Goal: Task Accomplishment & Management: Use online tool/utility

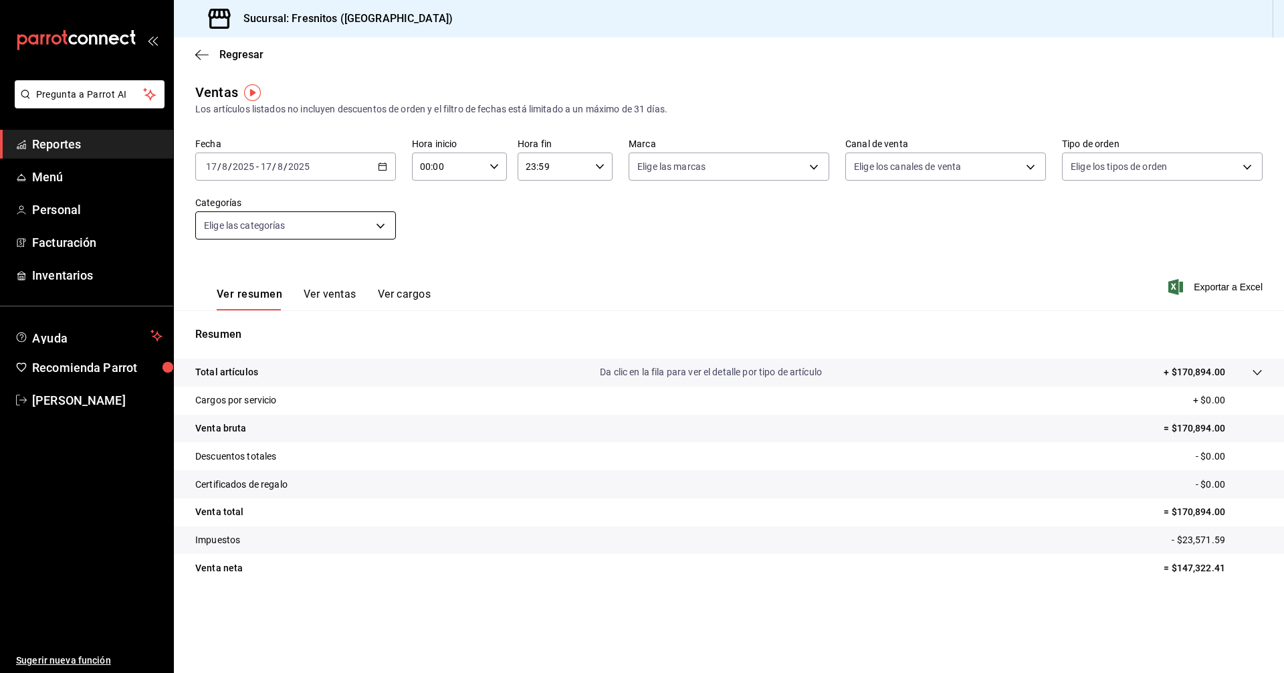
click at [383, 225] on body "Pregunta a Parrot AI Reportes Menú Personal Facturación Inventarios Ayuda Recom…" at bounding box center [642, 336] width 1284 height 673
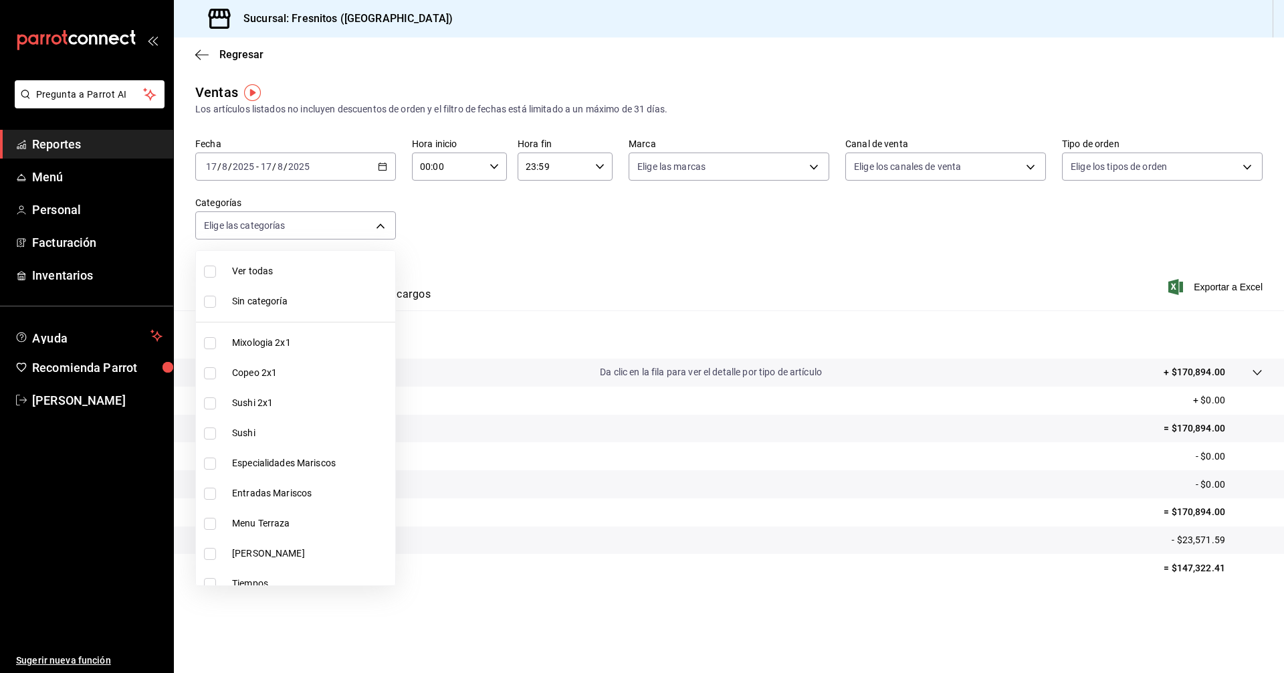
click at [386, 162] on div at bounding box center [642, 336] width 1284 height 673
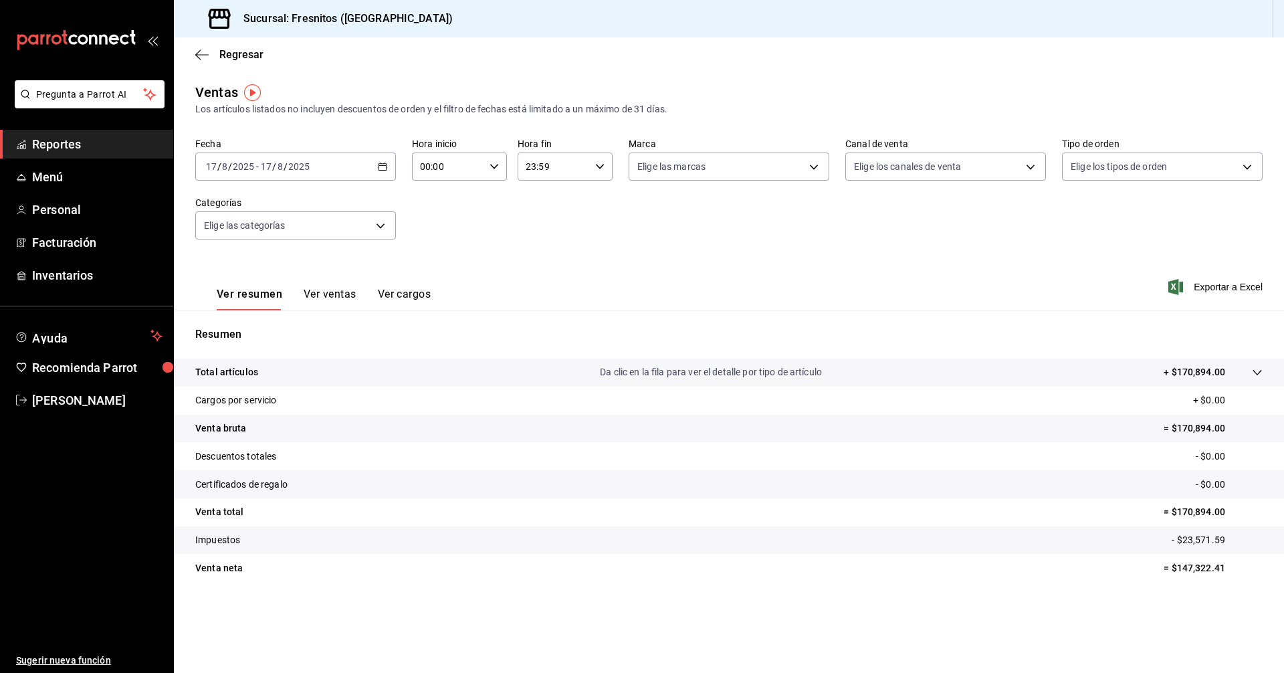
click at [386, 162] on icon "button" at bounding box center [382, 166] width 9 height 9
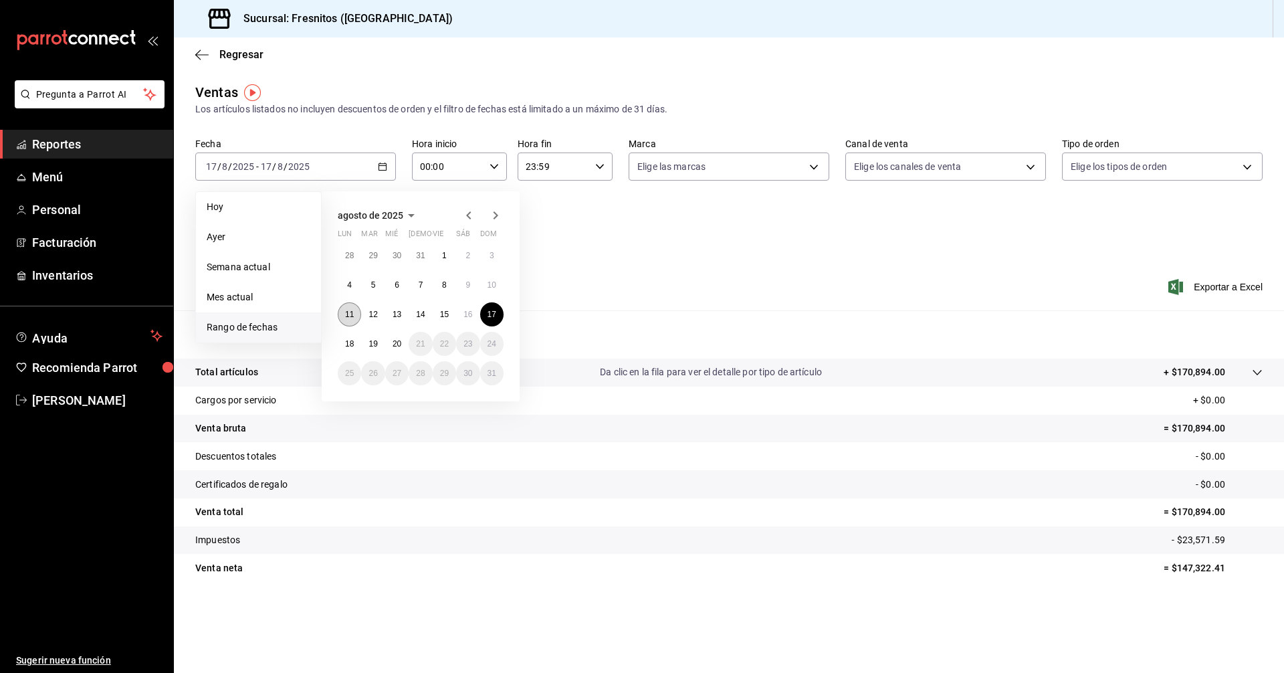
click at [352, 314] on abbr "11" at bounding box center [349, 314] width 9 height 9
drag, startPoint x: 485, startPoint y: 318, endPoint x: 518, endPoint y: 284, distance: 47.8
click at [486, 316] on button "17" at bounding box center [491, 314] width 23 height 24
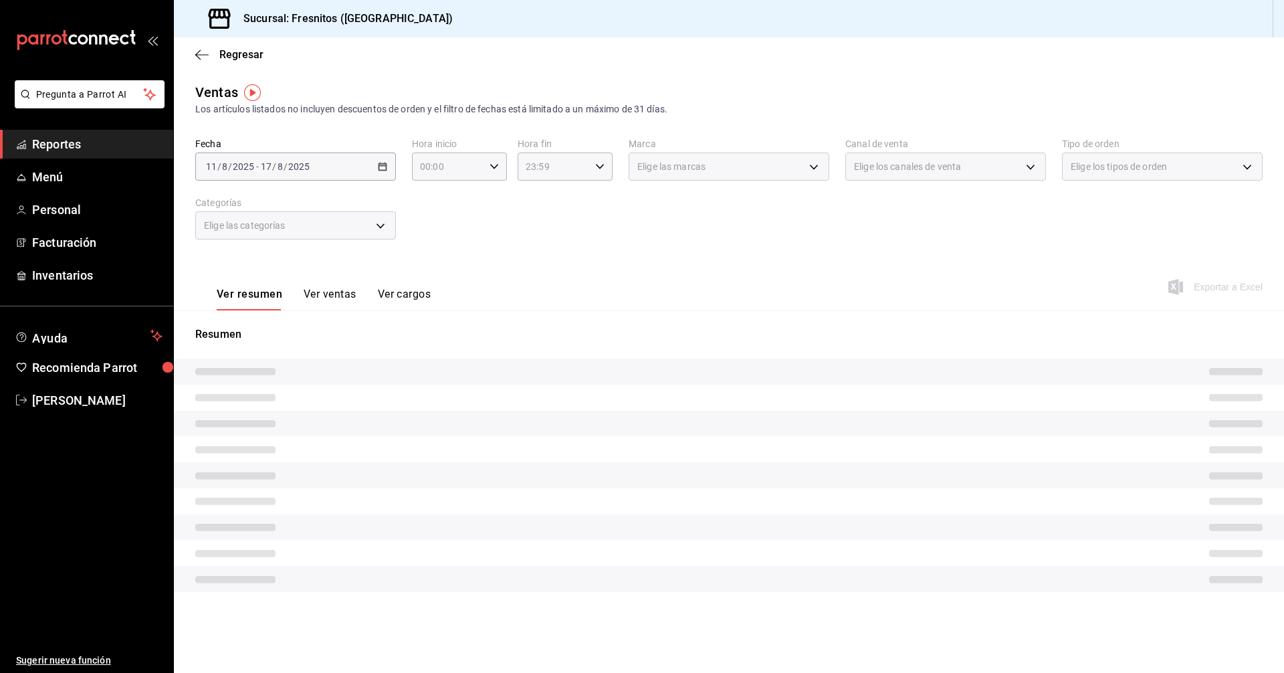
click at [546, 240] on div "Fecha [DATE] [DATE] - [DATE] [DATE] Hora inicio 00:00 Hora inicio Hora fin 23:5…" at bounding box center [728, 197] width 1067 height 118
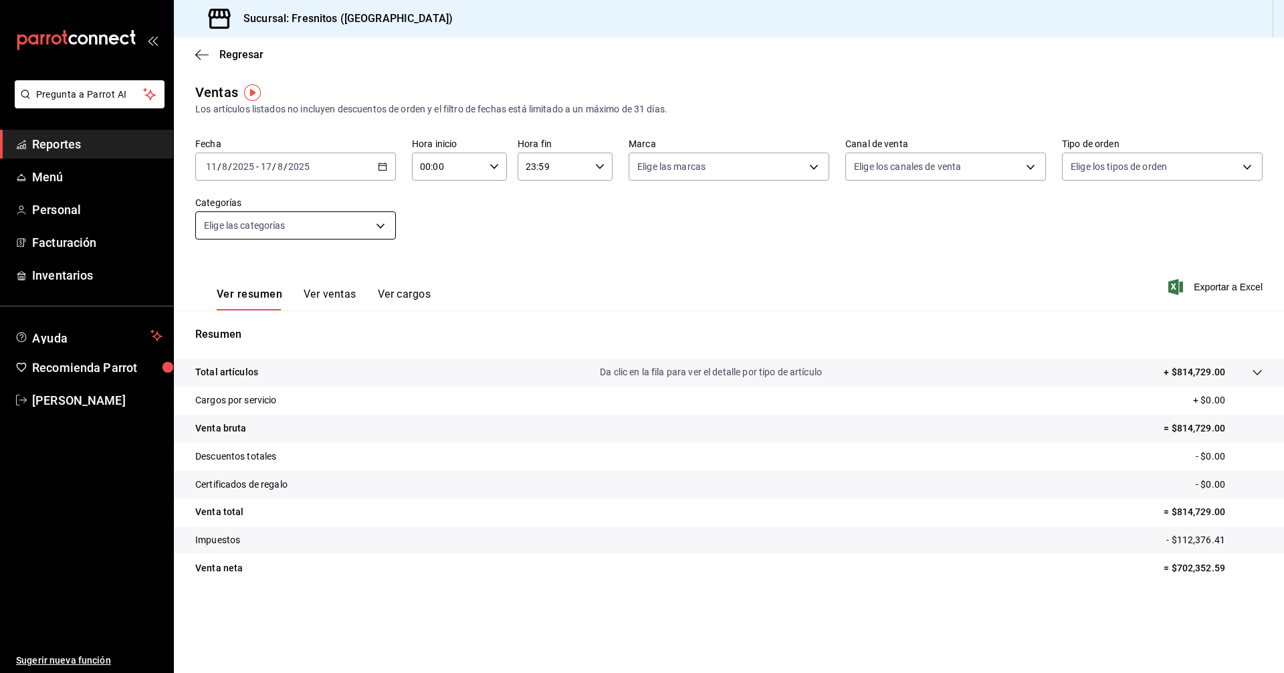
click at [385, 223] on body "Pregunta a Parrot AI Reportes Menú Personal Facturación Inventarios Ayuda Recom…" at bounding box center [642, 336] width 1284 height 673
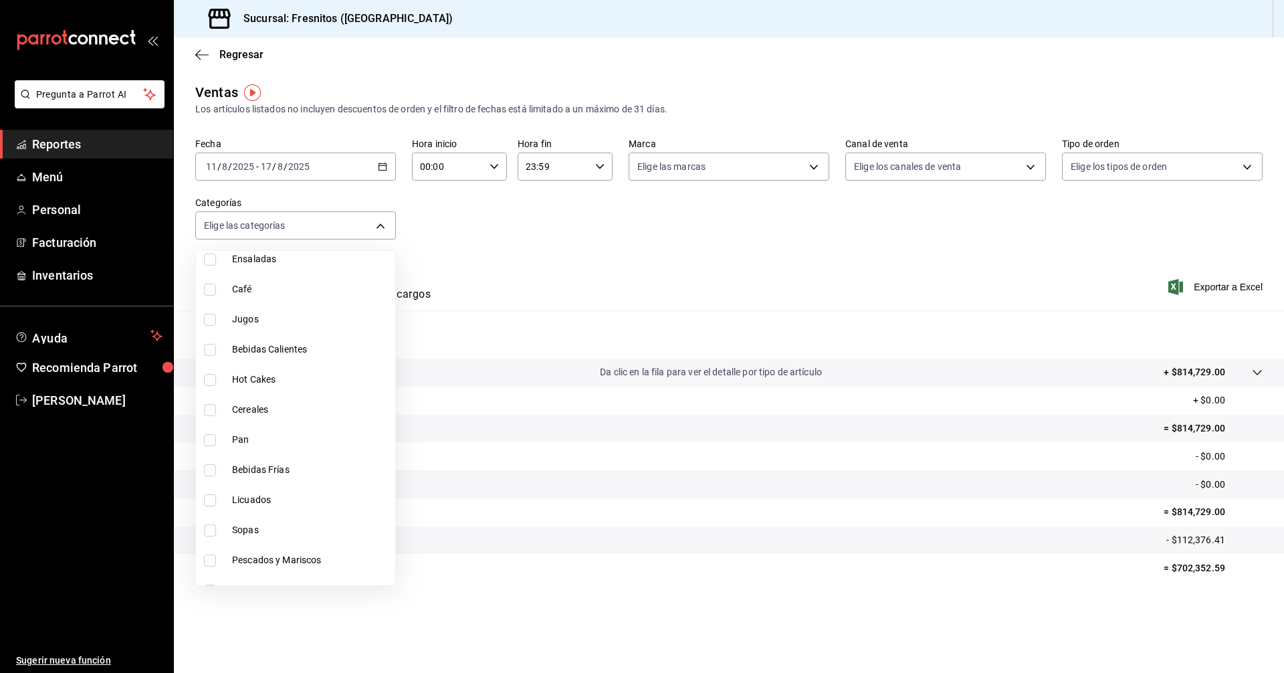
scroll to position [1247, 0]
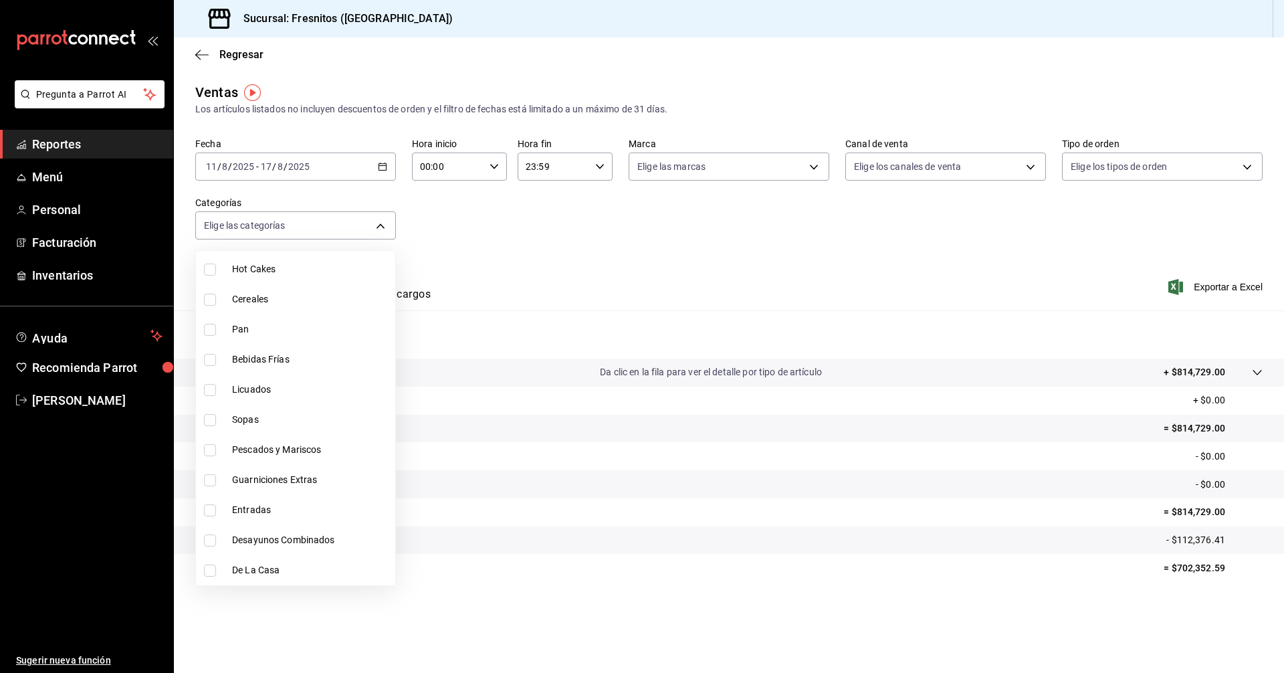
click at [212, 572] on input "checkbox" at bounding box center [210, 570] width 12 height 12
checkbox input "true"
type input "f6119913-d78b-4f89-b315-1376b93f7aa1"
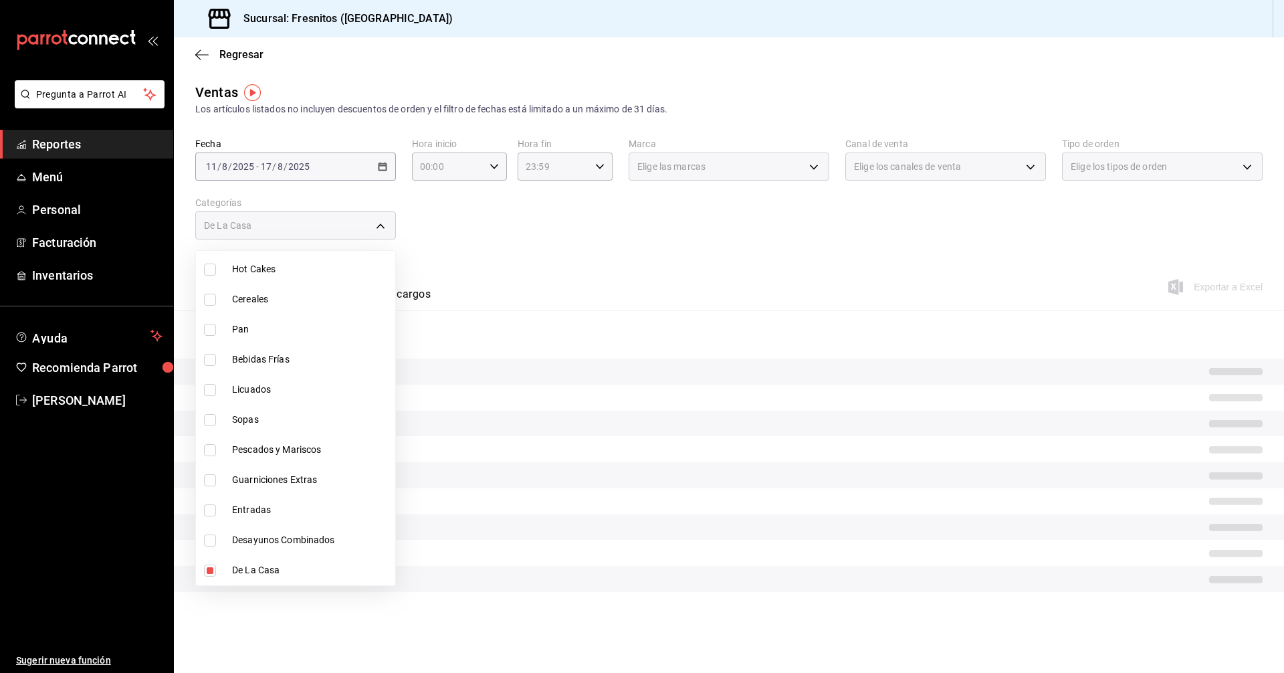
click at [207, 542] on input "checkbox" at bounding box center [210, 540] width 12 height 12
checkbox input "true"
type input "f6119913-d78b-4f89-b315-1376b93f7aa1,595c7a15-2ed7-41c2-b782-00710019d552"
click at [598, 248] on div at bounding box center [642, 336] width 1284 height 673
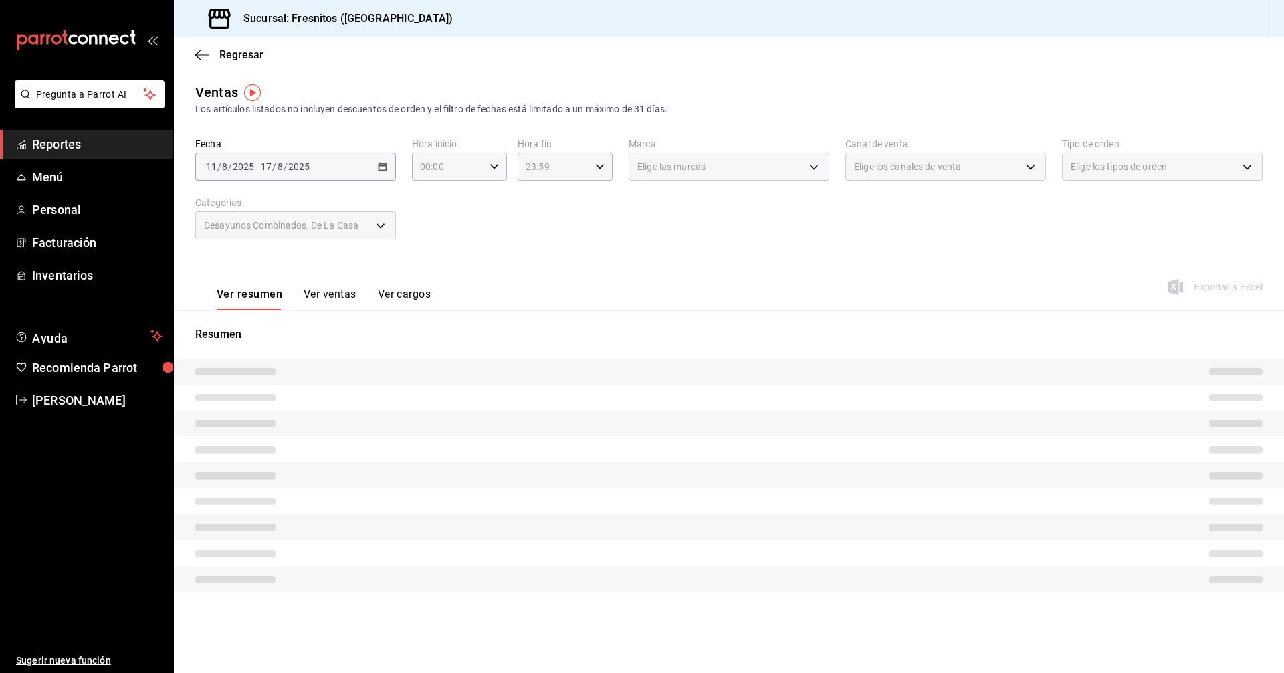
click at [320, 293] on button "Ver ventas" at bounding box center [330, 299] width 53 height 23
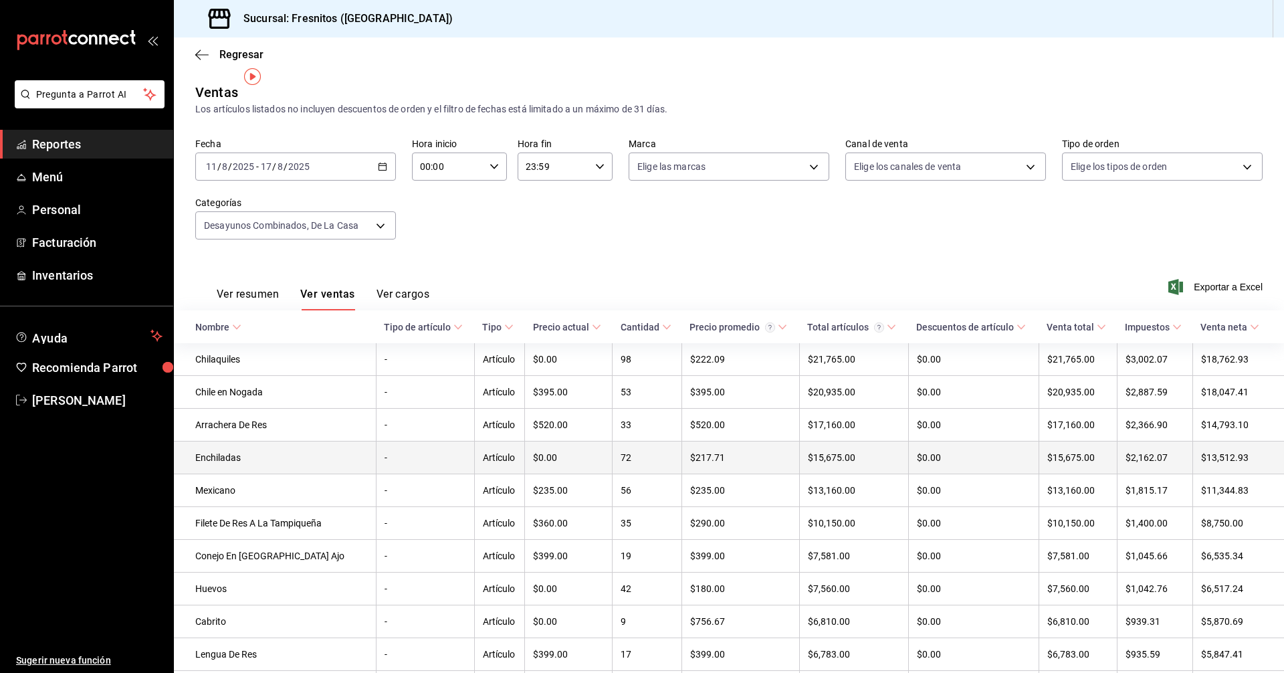
scroll to position [67, 0]
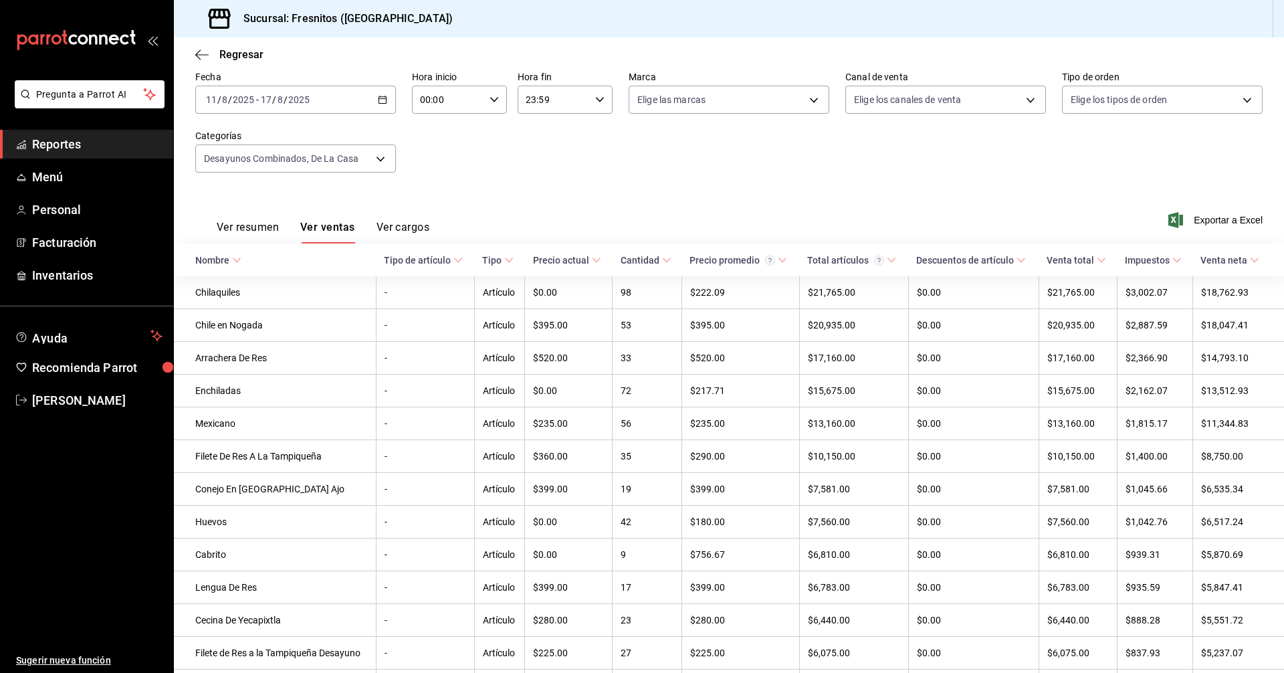
click at [237, 261] on \(Stroke\) at bounding box center [237, 260] width 8 height 5
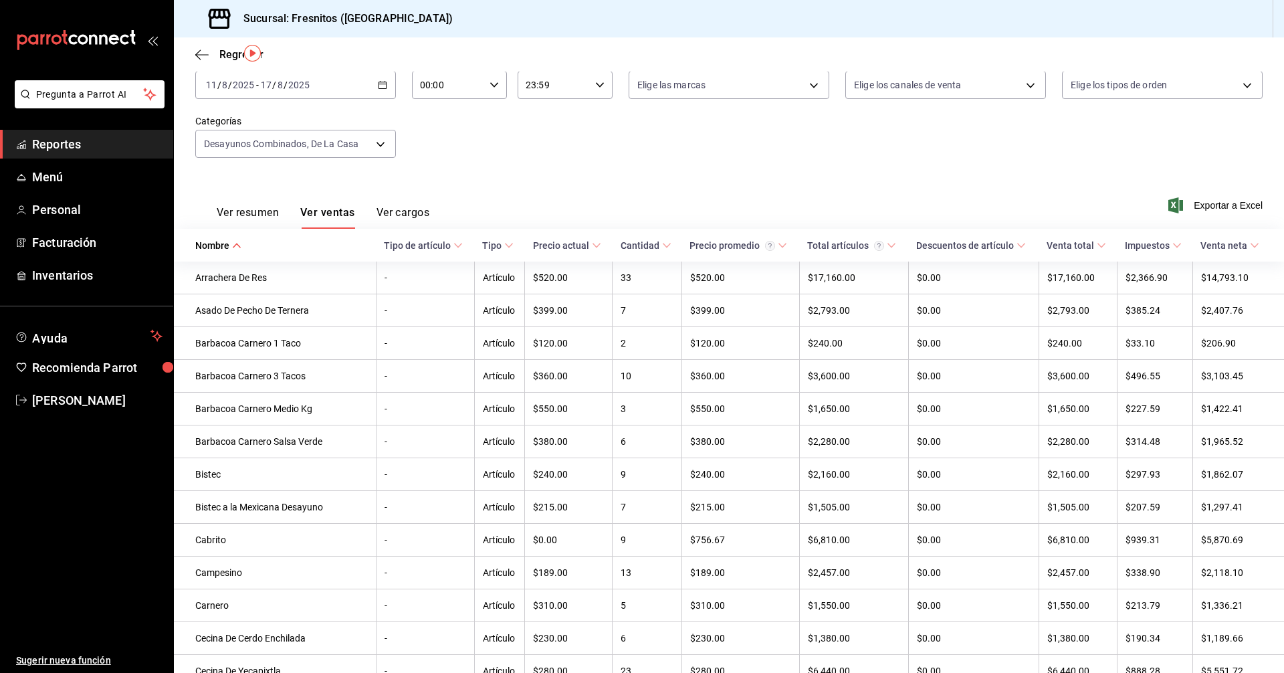
scroll to position [0, 0]
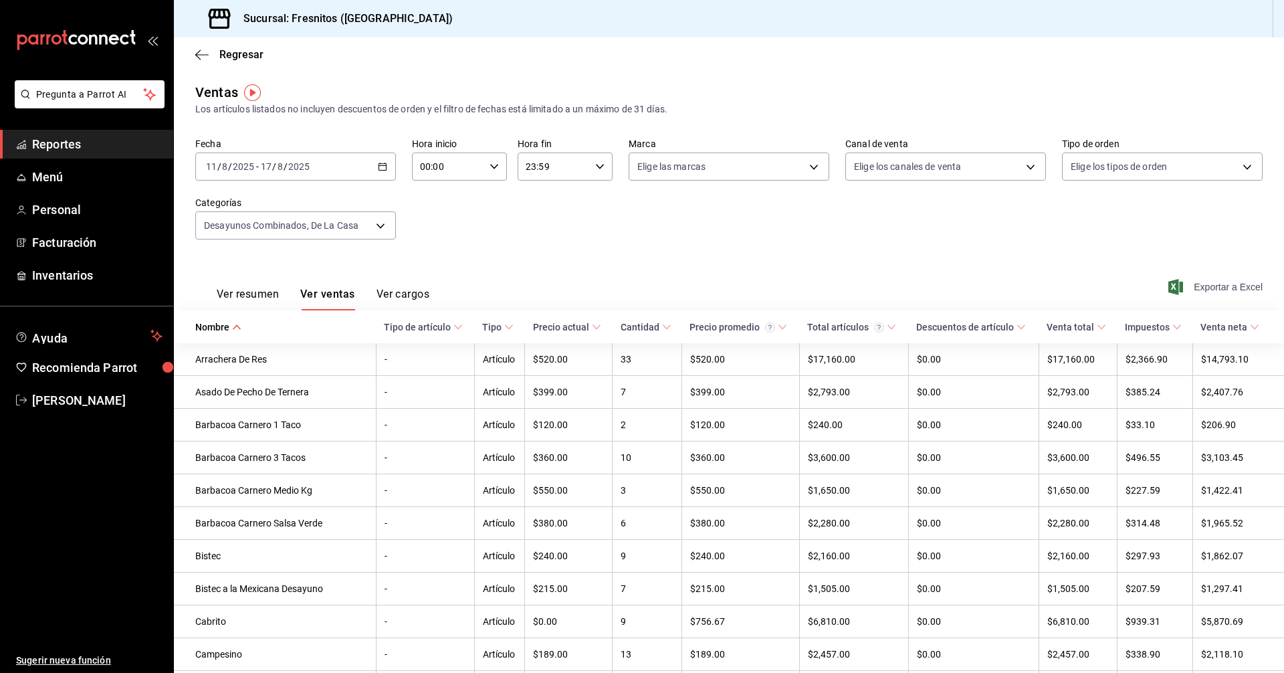
click at [1209, 286] on span "Exportar a Excel" at bounding box center [1217, 287] width 92 height 16
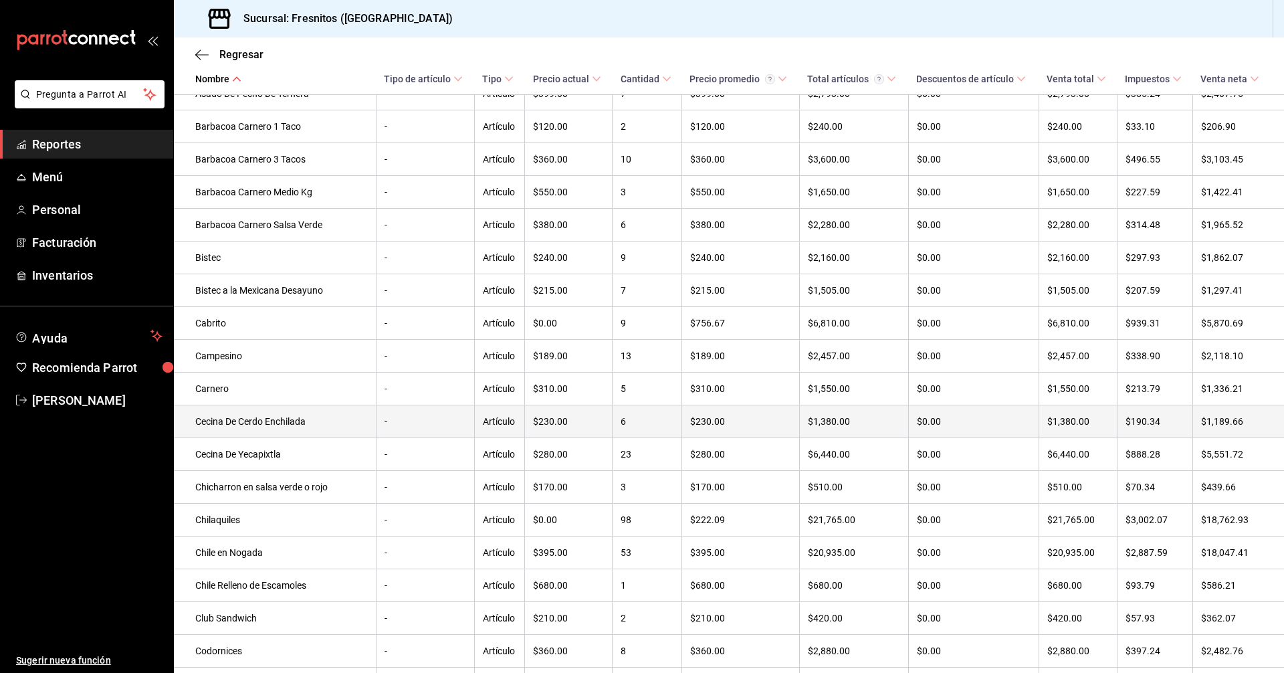
scroll to position [334, 0]
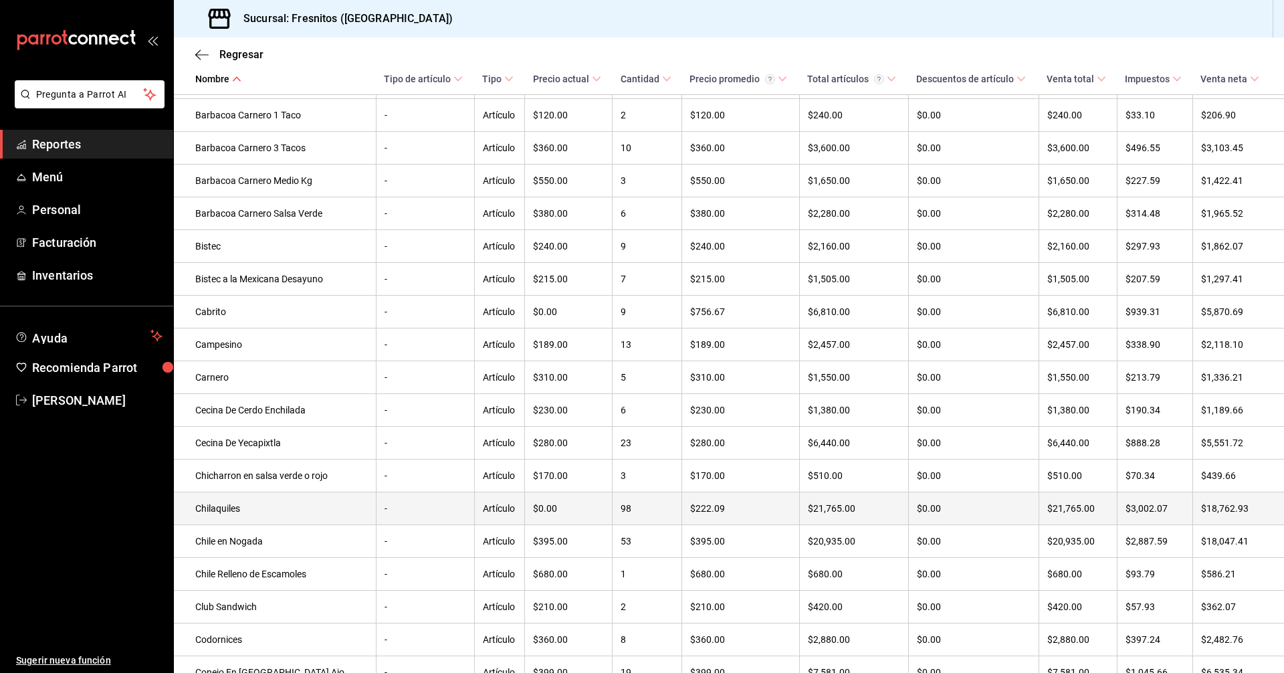
click at [246, 519] on td "Chilaquiles" at bounding box center [275, 508] width 202 height 33
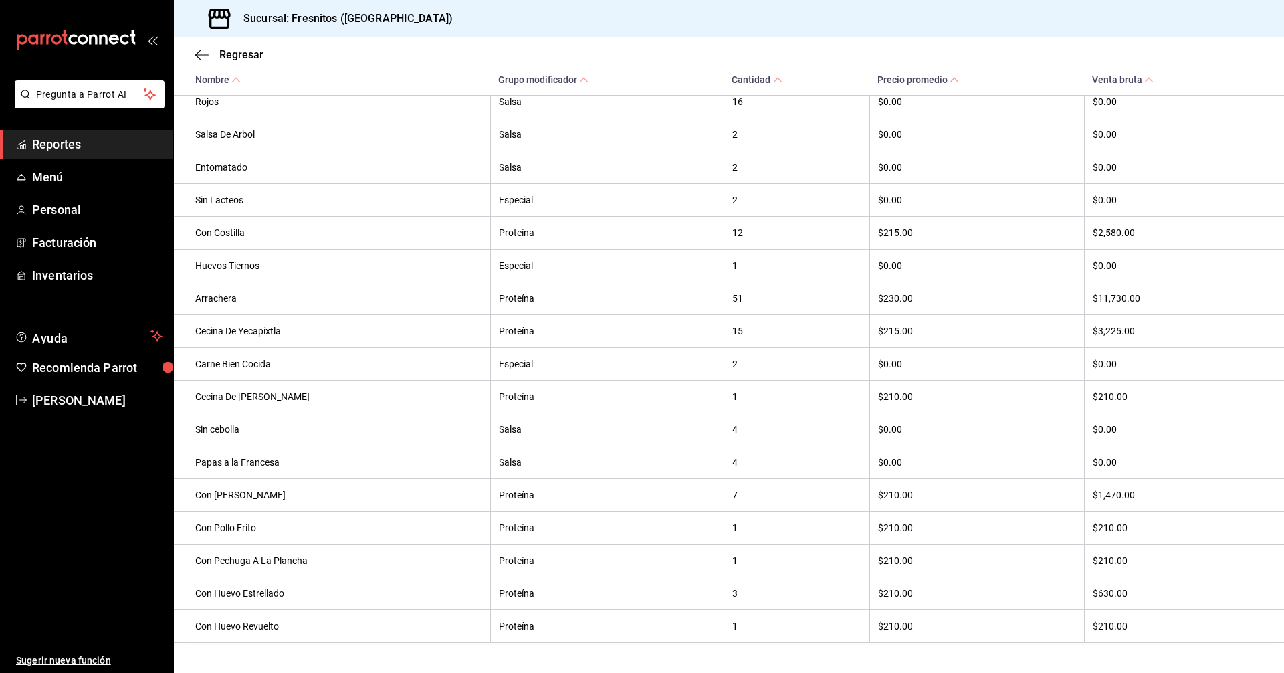
scroll to position [493, 0]
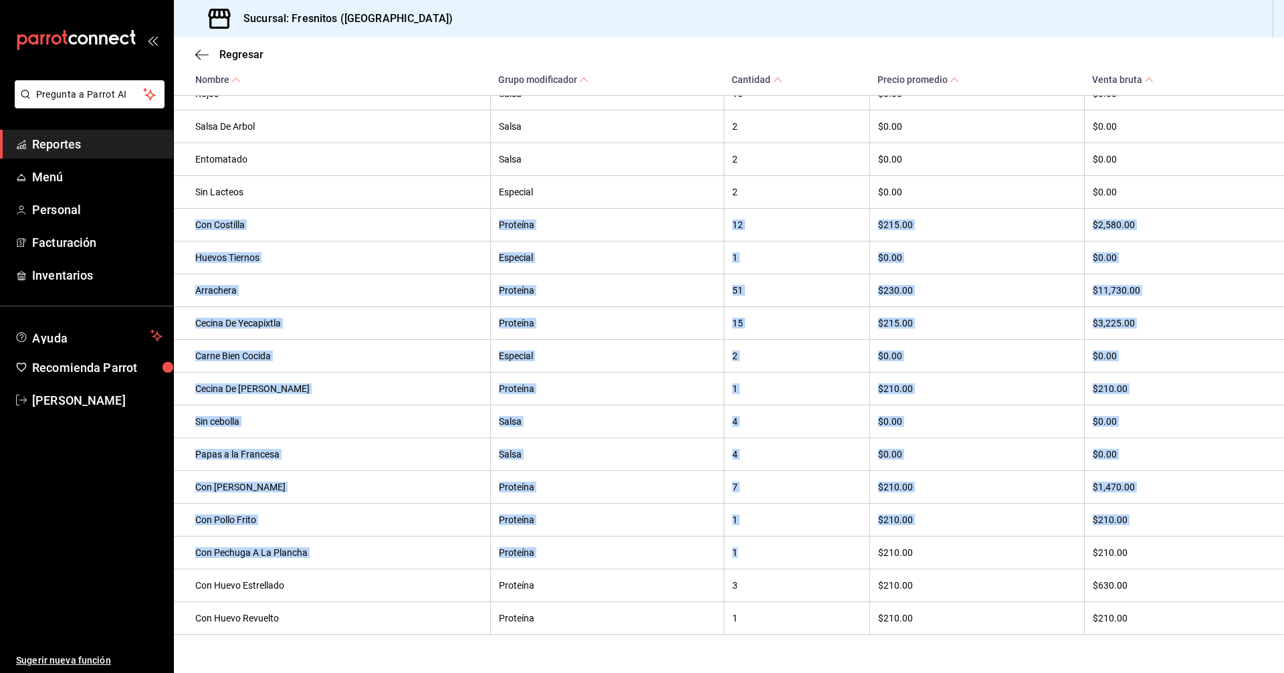
drag, startPoint x: 735, startPoint y: 568, endPoint x: 191, endPoint y: 241, distance: 634.5
click at [191, 241] on tbody "Jugo de Naranja Combinado 1 $0.00 $0.00 Verdes Salsa 74 $0.00 $0.00 Con pollo (…" at bounding box center [729, 306] width 1110 height 655
copy tbody "Con Costilla Proteína 12 $215.00 $2,580.00 Huevos Tiernos Especial 1 $0.00 $0.0…"
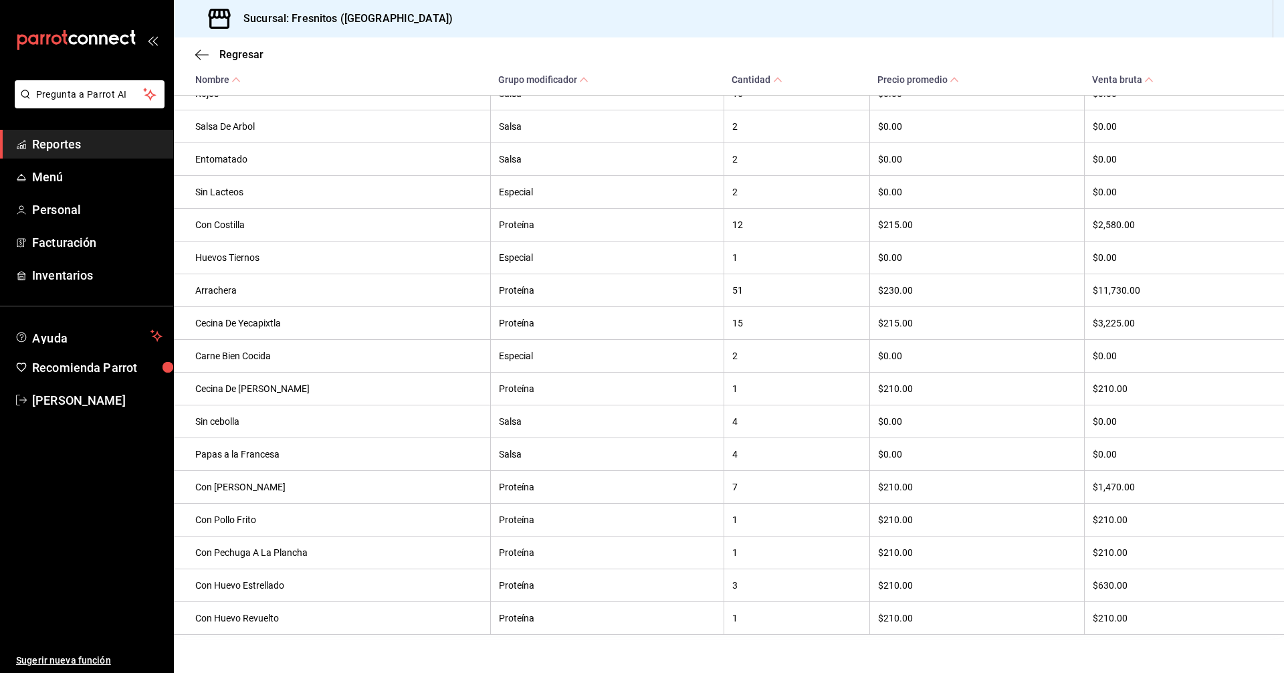
click at [129, 577] on ul "Sugerir nueva función" at bounding box center [86, 544] width 173 height 259
click at [91, 145] on span "Reportes" at bounding box center [97, 144] width 130 height 18
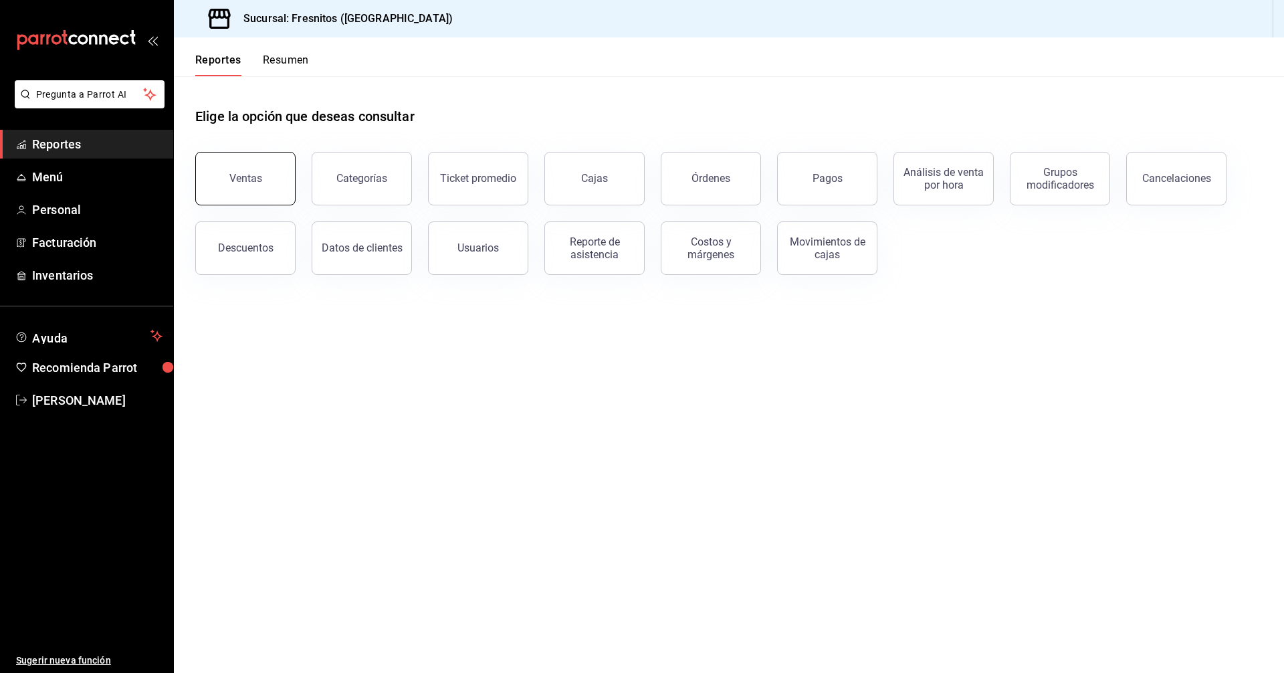
click at [257, 173] on div "Ventas" at bounding box center [245, 178] width 33 height 13
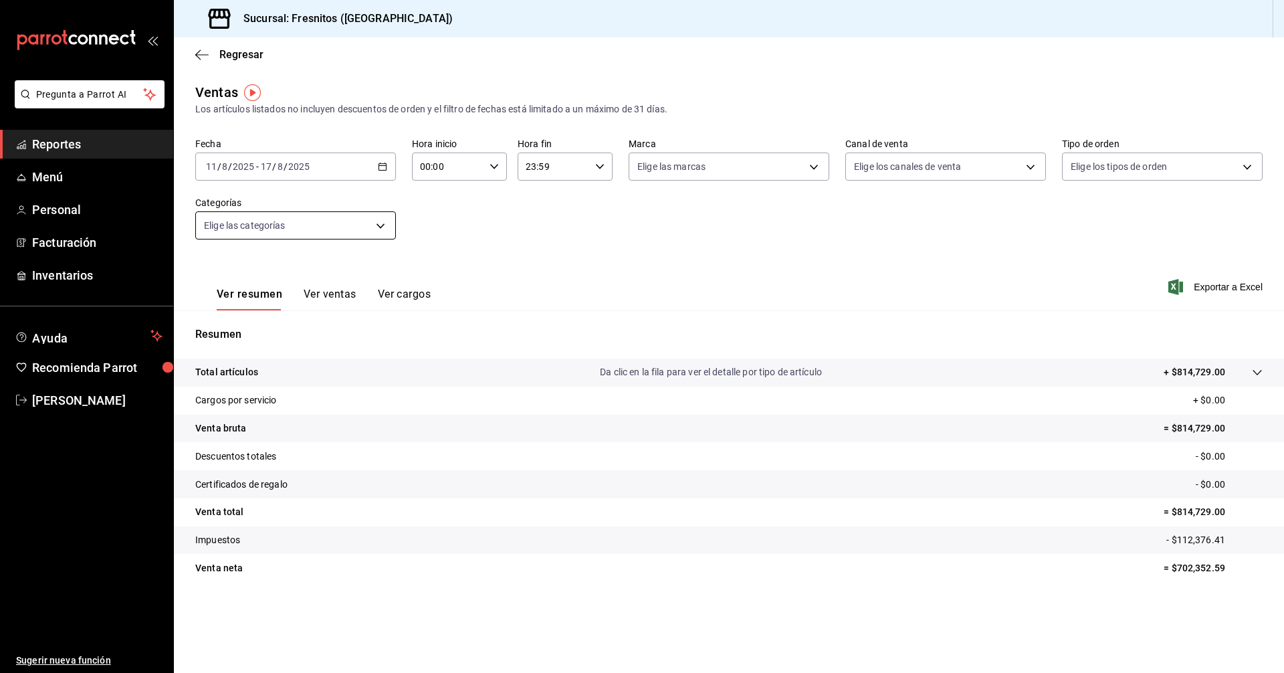
click at [364, 225] on body "Pregunta a Parrot AI Reportes Menú Personal Facturación Inventarios Ayuda Recom…" at bounding box center [642, 336] width 1284 height 673
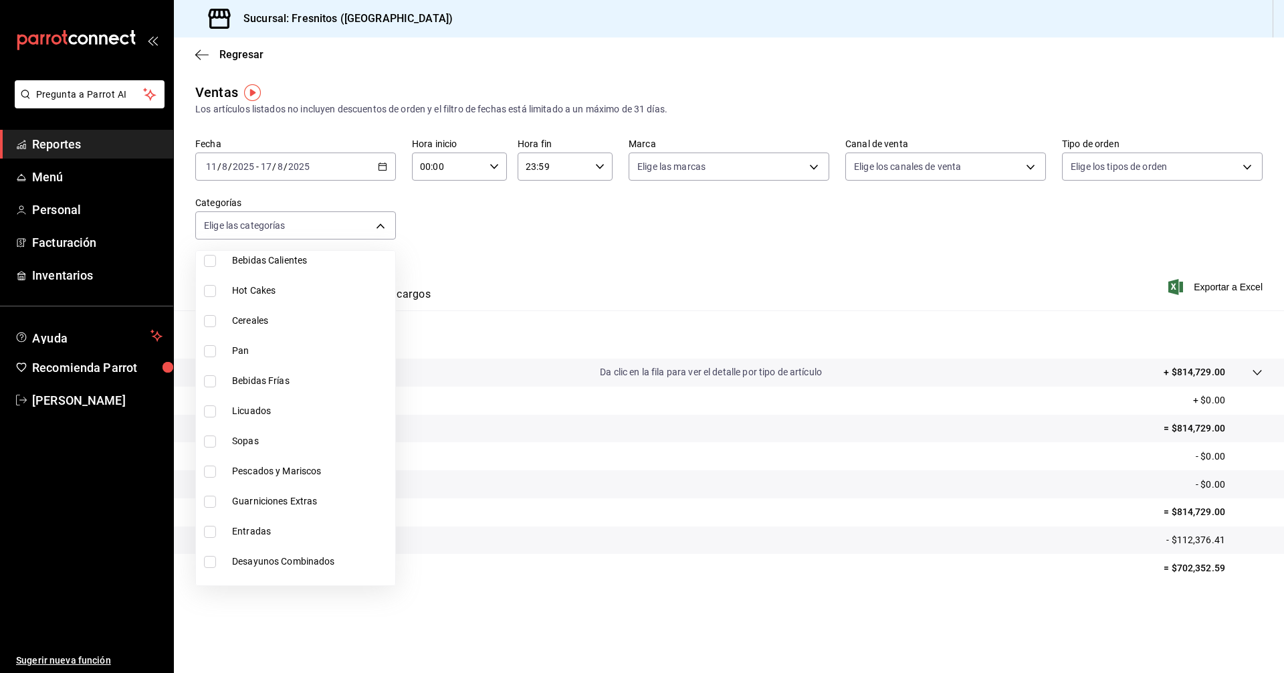
scroll to position [1247, 0]
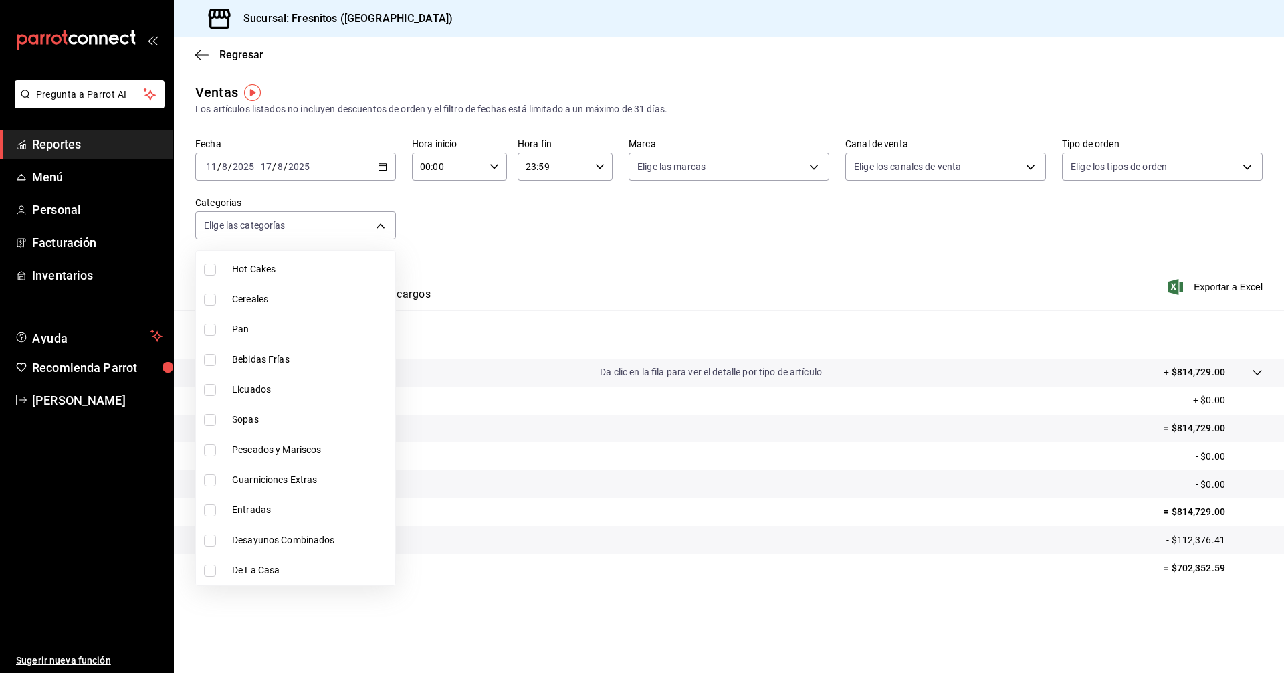
click at [322, 541] on span "Desayunos Combinados" at bounding box center [311, 540] width 158 height 14
type input "595c7a15-2ed7-41c2-b782-00710019d552"
checkbox input "true"
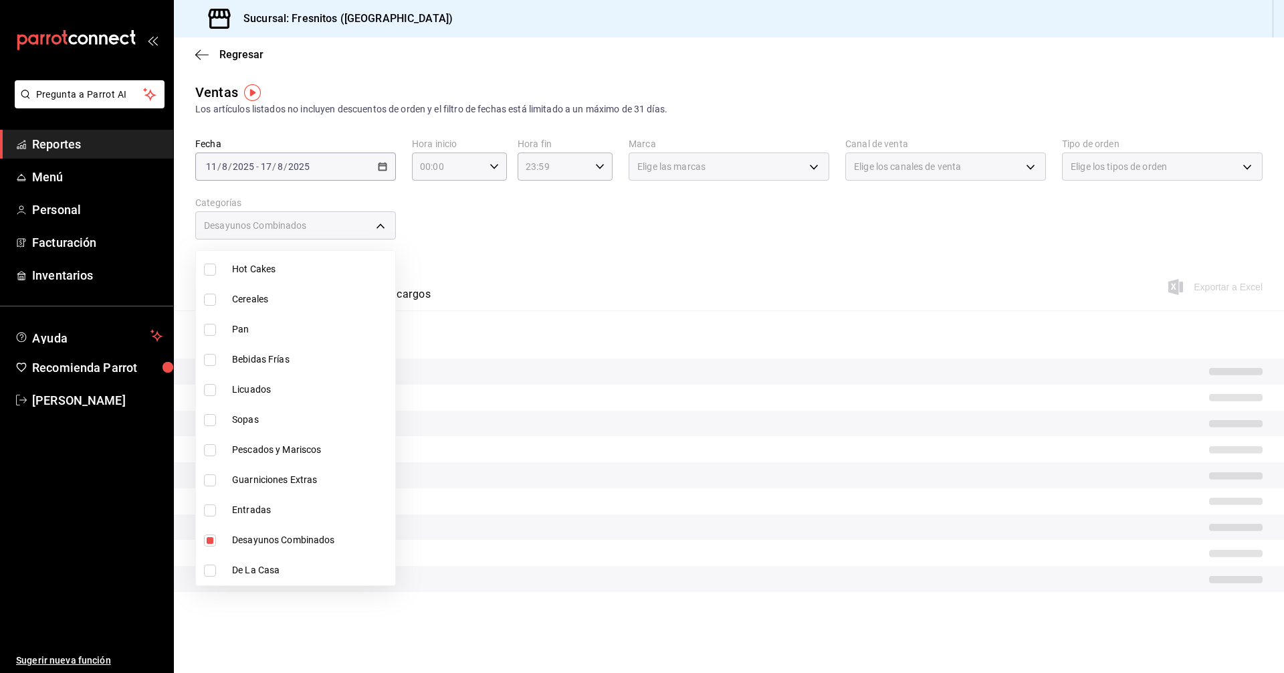
click at [609, 255] on div at bounding box center [642, 336] width 1284 height 673
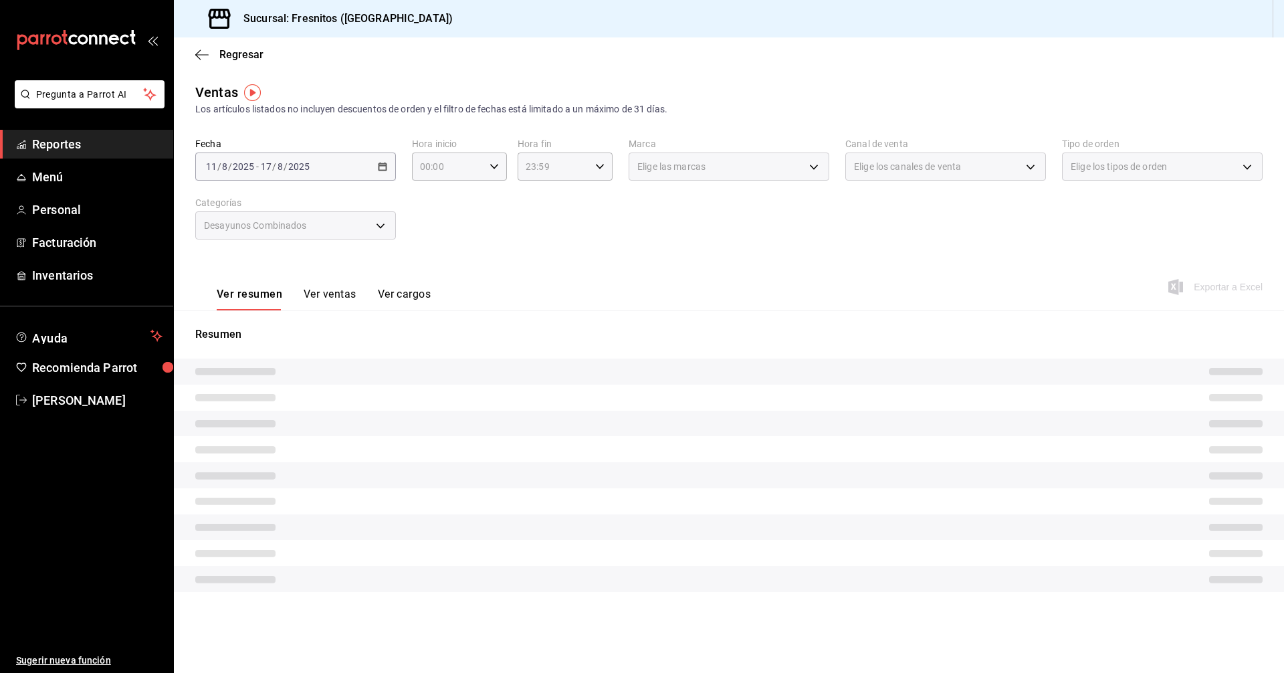
click at [318, 292] on button "Ver ventas" at bounding box center [330, 299] width 53 height 23
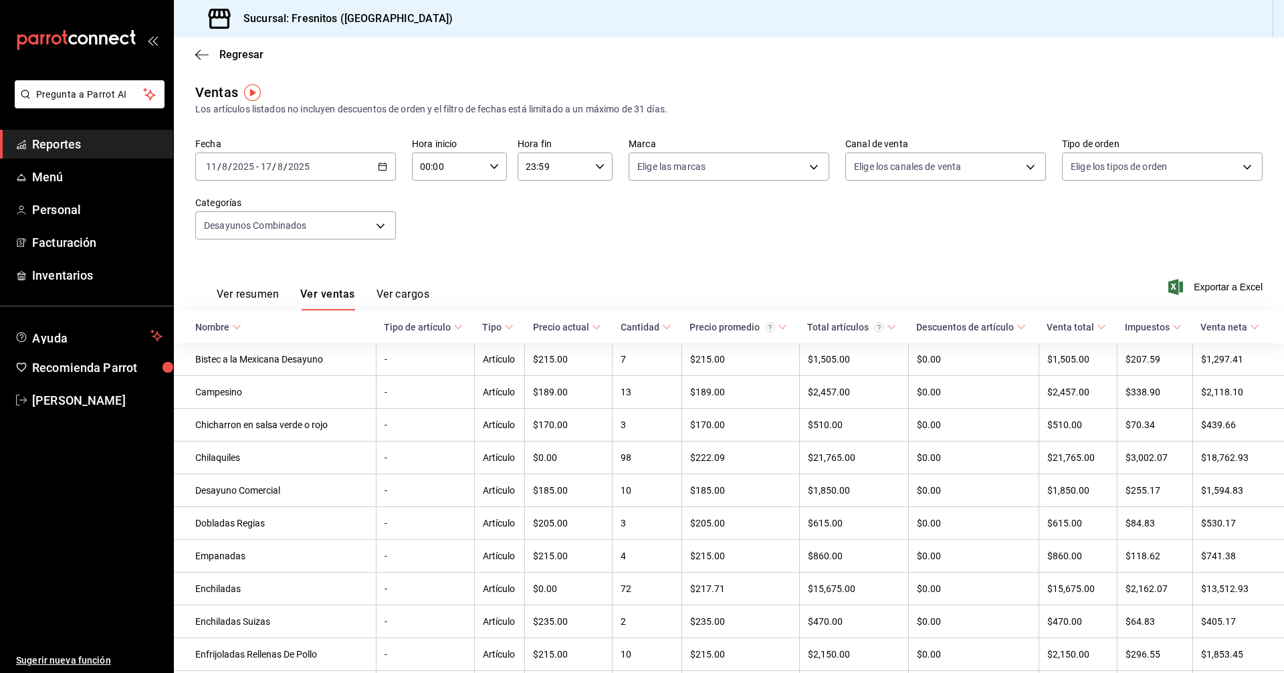
click at [232, 327] on icon at bounding box center [236, 326] width 9 height 9
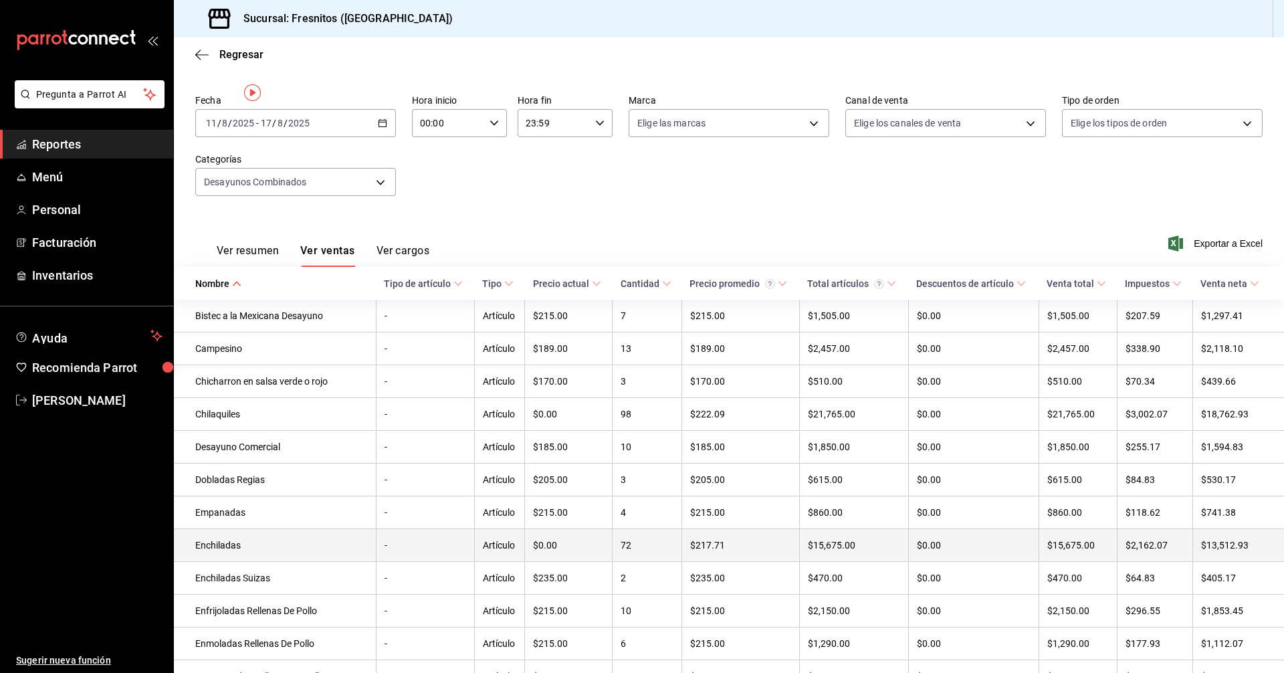
scroll to position [67, 0]
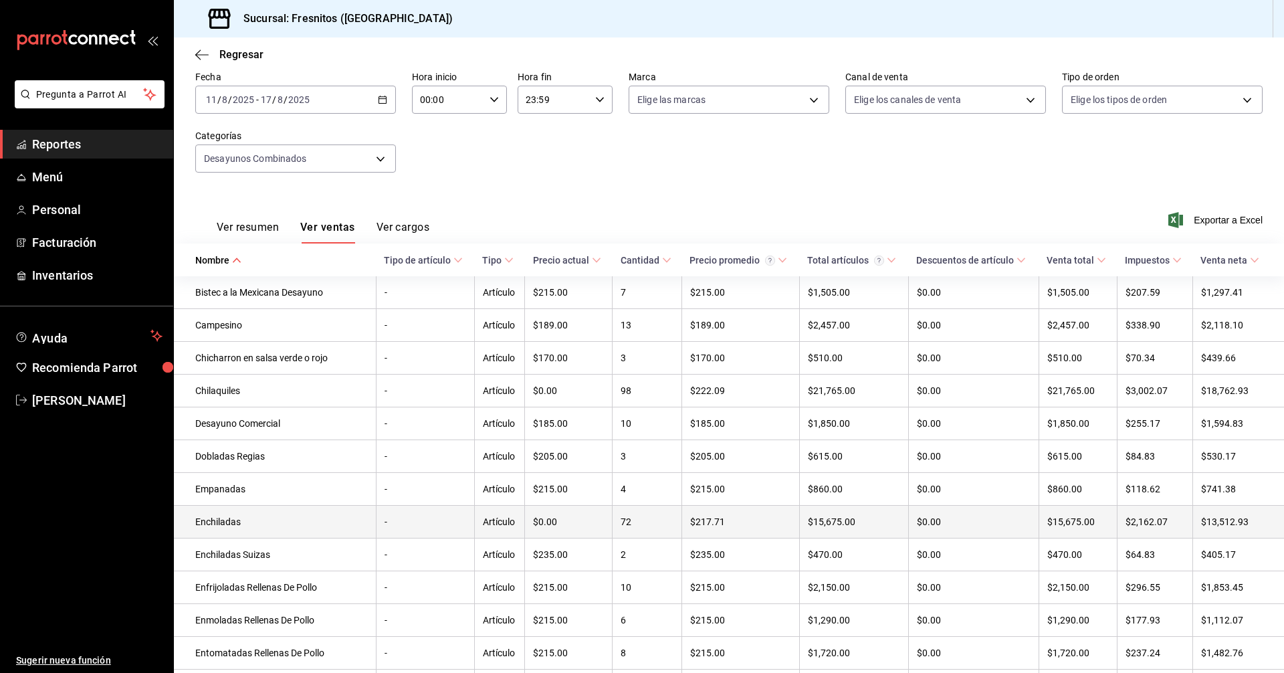
click at [213, 527] on td "Enchiladas" at bounding box center [275, 522] width 202 height 33
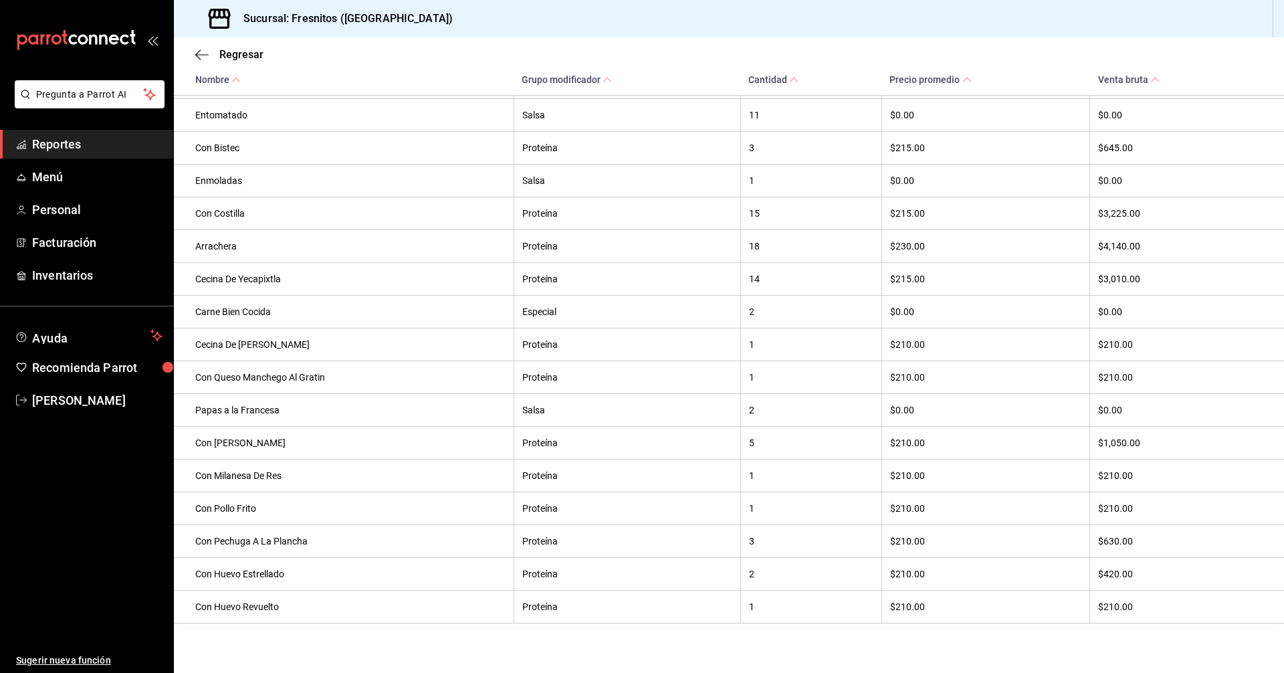
scroll to position [589, 0]
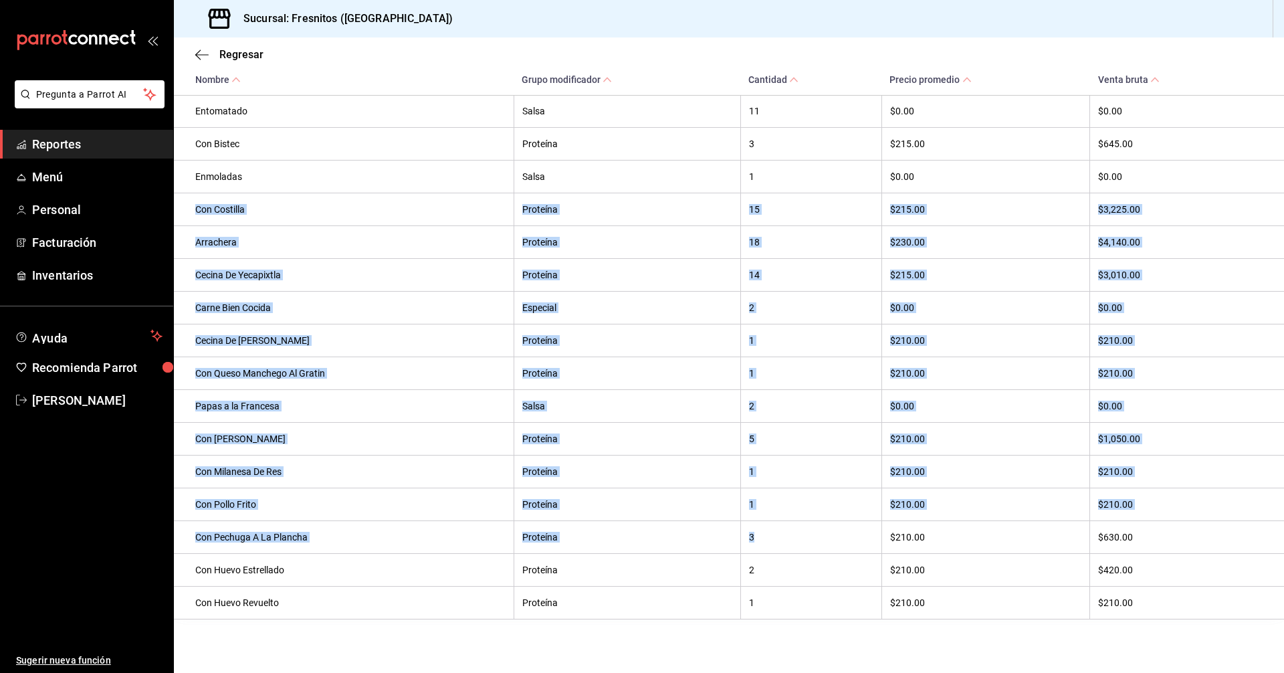
drag, startPoint x: 756, startPoint y: 537, endPoint x: 195, endPoint y: 204, distance: 653.1
click at [195, 204] on tbody "Jugo de Naranja Combinado 1 $0.00 $0.00 Verdes Salsa 45 $0.00 $0.00 Fruta Combi…" at bounding box center [729, 258] width 1110 height 721
copy tbody "Con Costilla Proteína 15 $215.00 $3,225.00 Arrachera Proteína 18 $230.00 $4,140…"
click at [71, 143] on span "Reportes" at bounding box center [97, 144] width 130 height 18
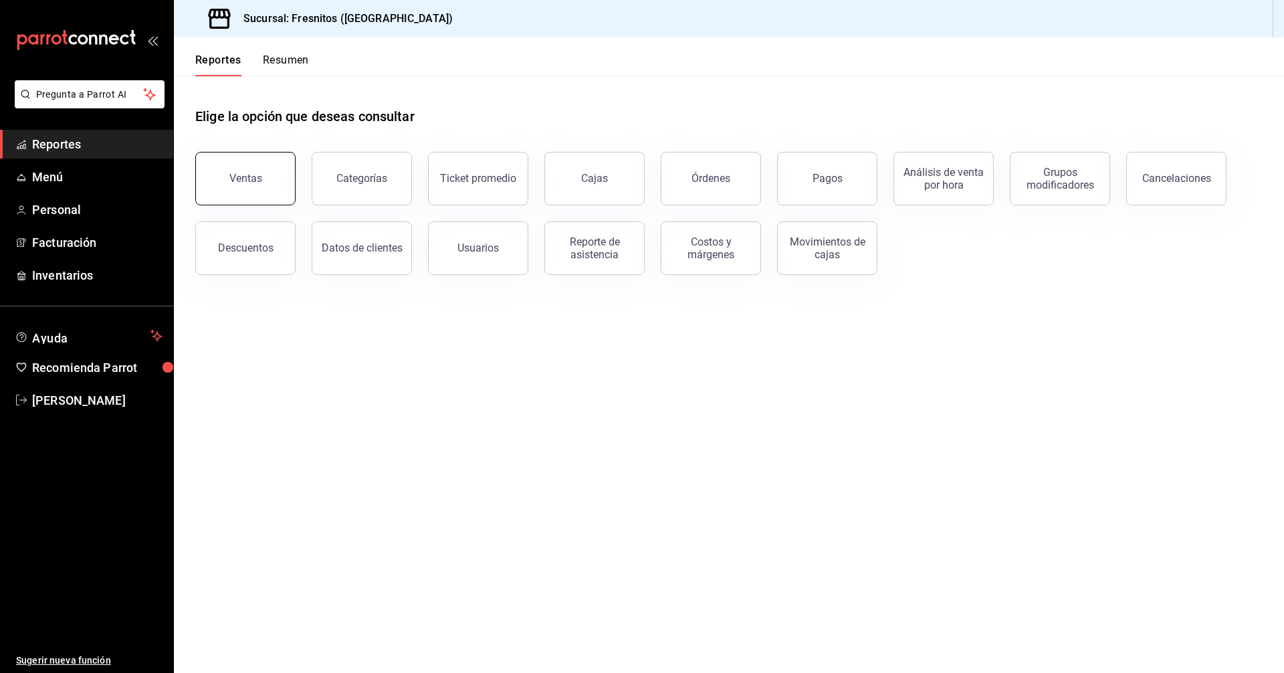
click at [272, 173] on button "Ventas" at bounding box center [245, 179] width 100 height 54
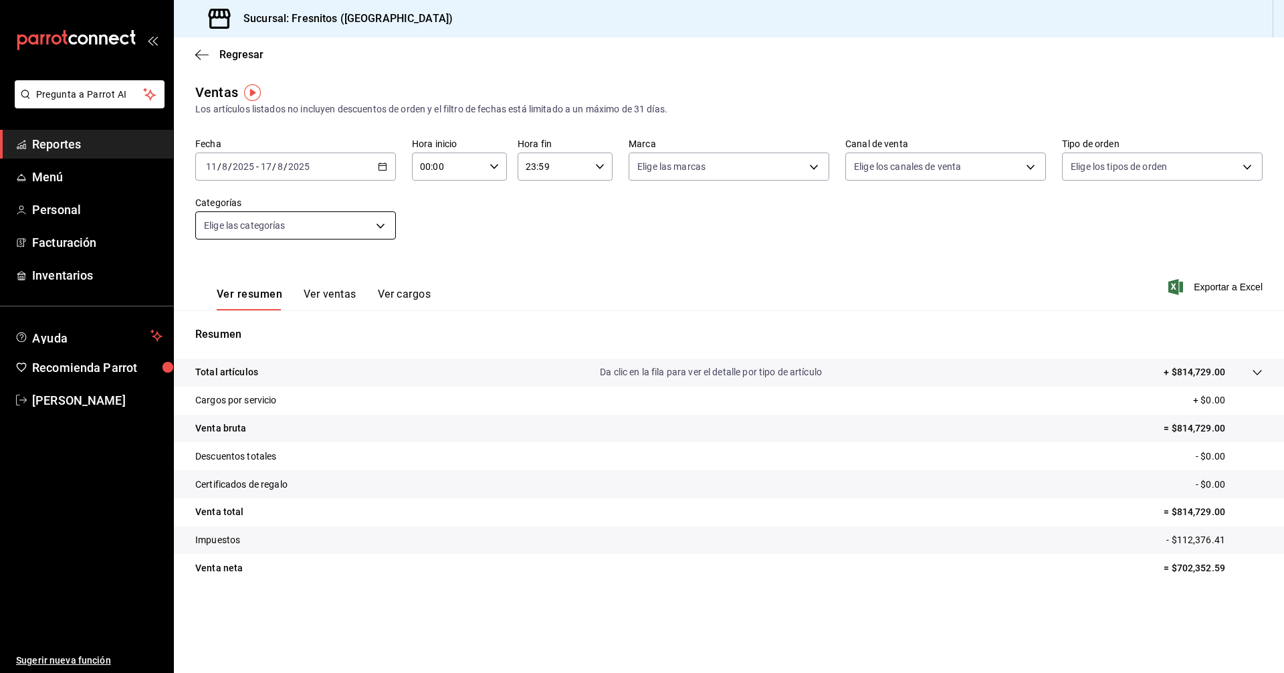
click at [343, 236] on body "Pregunta a Parrot AI Reportes Menú Personal Facturación Inventarios Ayuda Recom…" at bounding box center [642, 336] width 1284 height 673
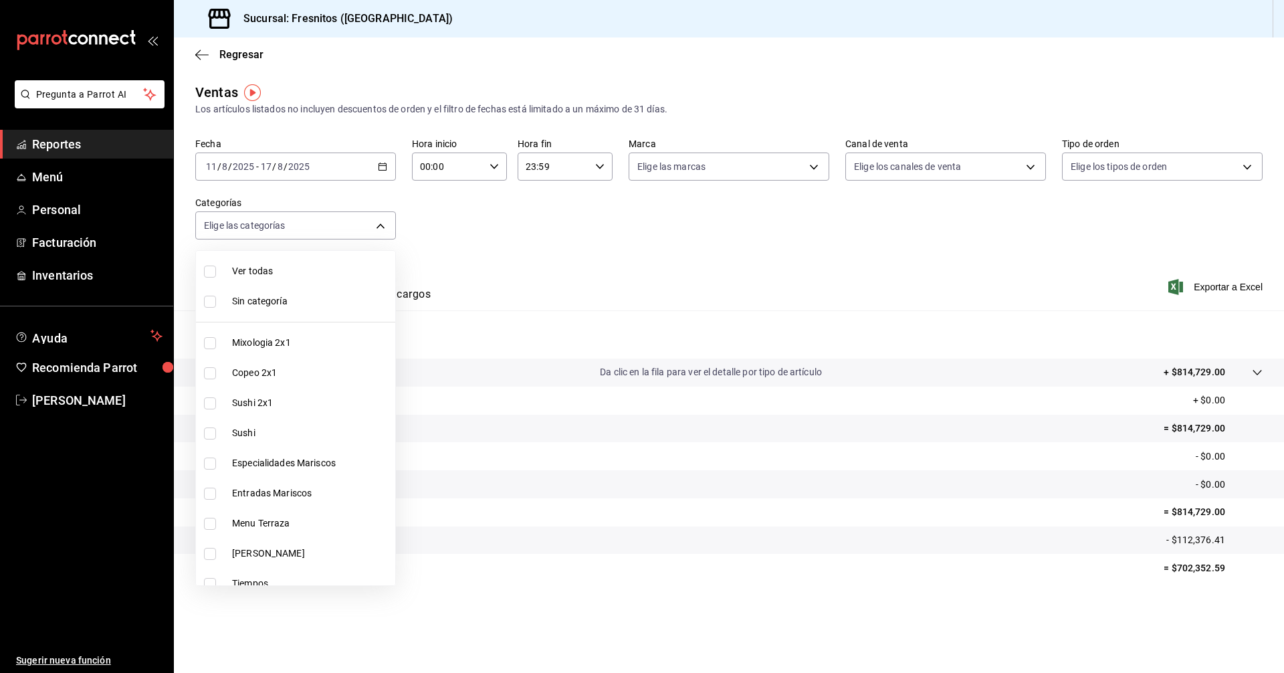
click at [608, 245] on div at bounding box center [642, 336] width 1284 height 673
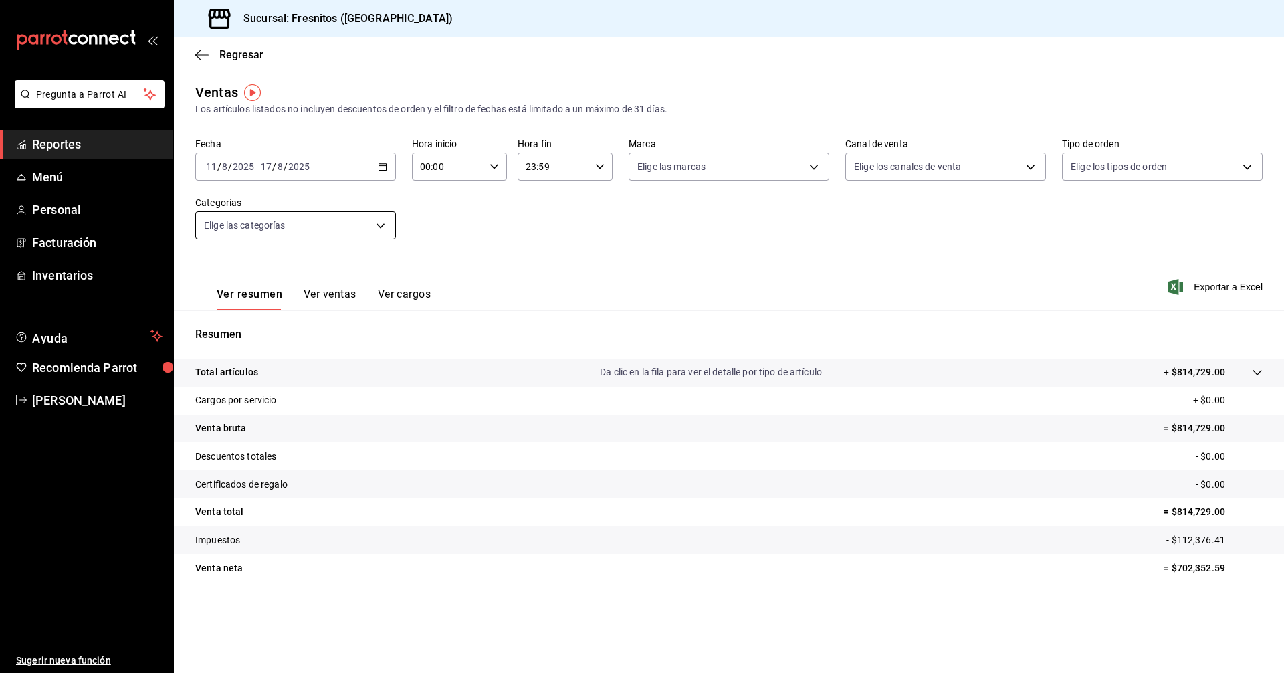
click at [384, 221] on body "Pregunta a Parrot AI Reportes Menú Personal Facturación Inventarios Ayuda Recom…" at bounding box center [642, 336] width 1284 height 673
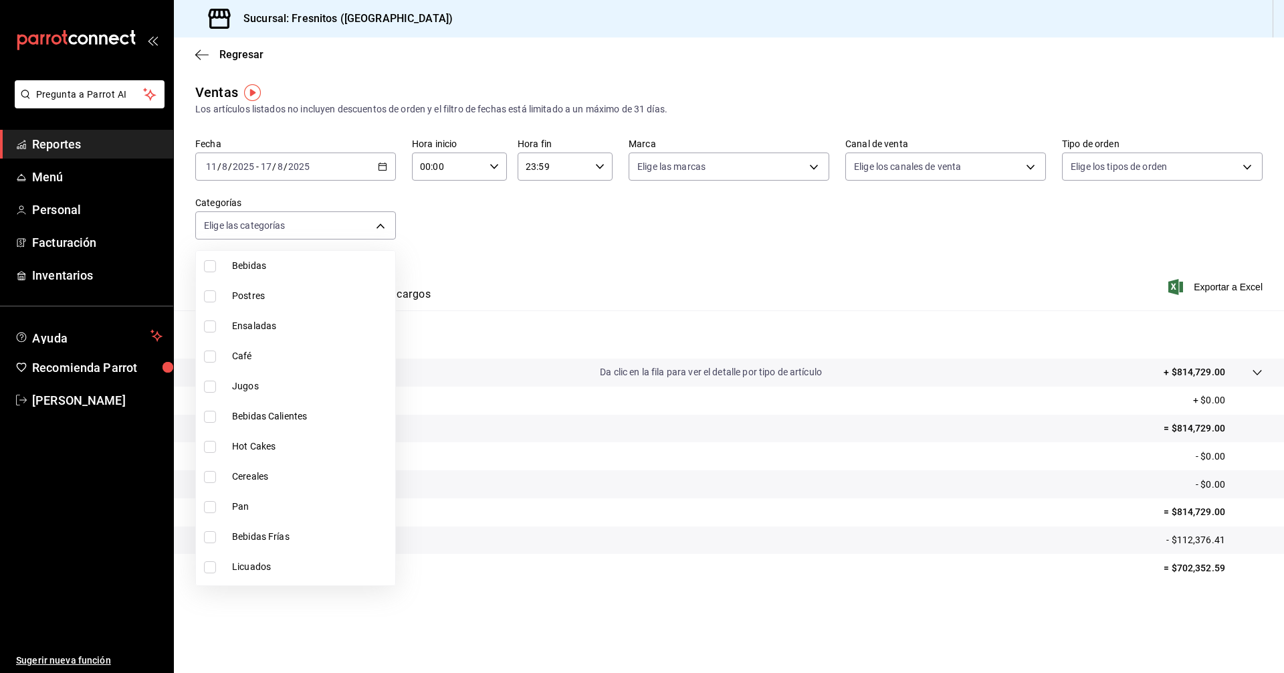
scroll to position [1247, 0]
click at [205, 545] on input "checkbox" at bounding box center [210, 540] width 12 height 12
checkbox input "true"
type input "595c7a15-2ed7-41c2-b782-00710019d552"
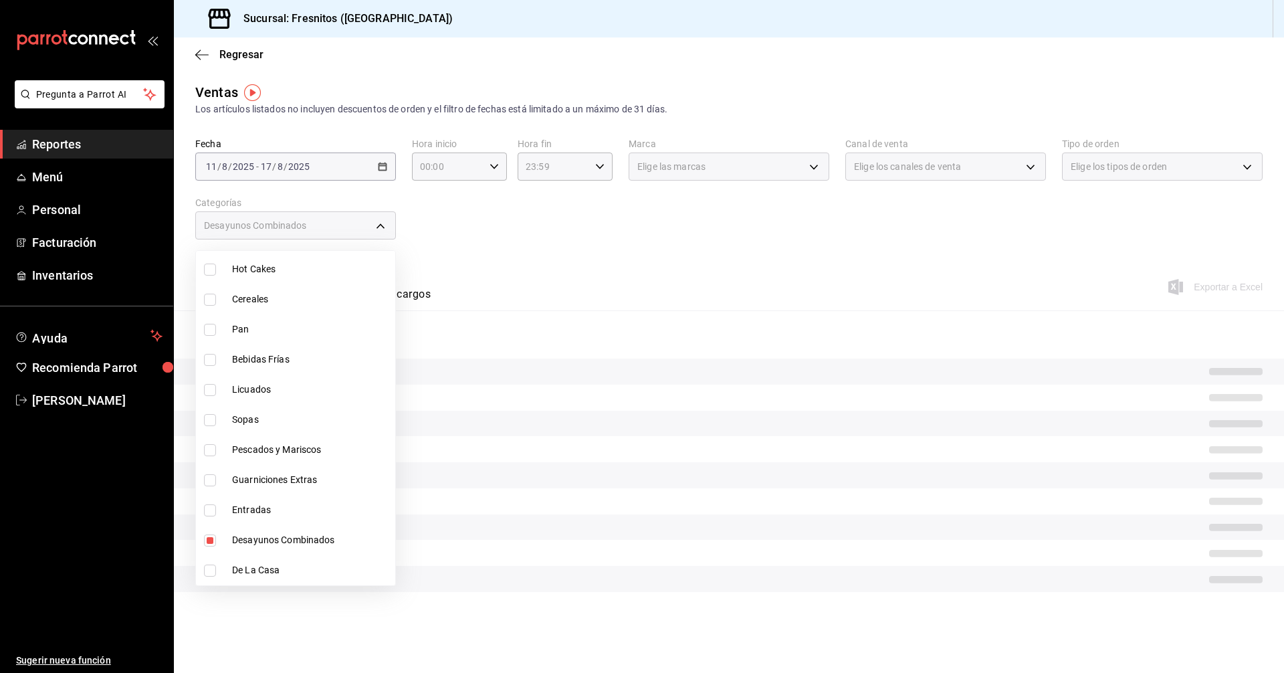
click at [524, 252] on div at bounding box center [642, 336] width 1284 height 673
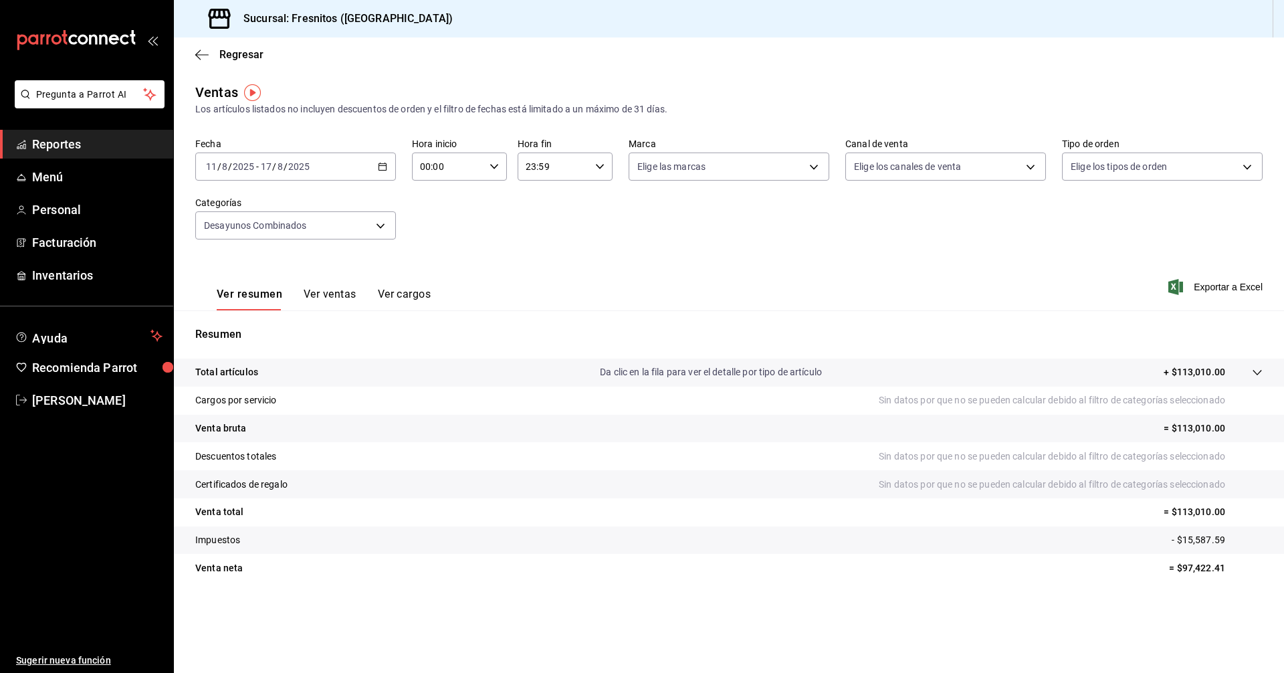
click at [317, 294] on button "Ver ventas" at bounding box center [330, 299] width 53 height 23
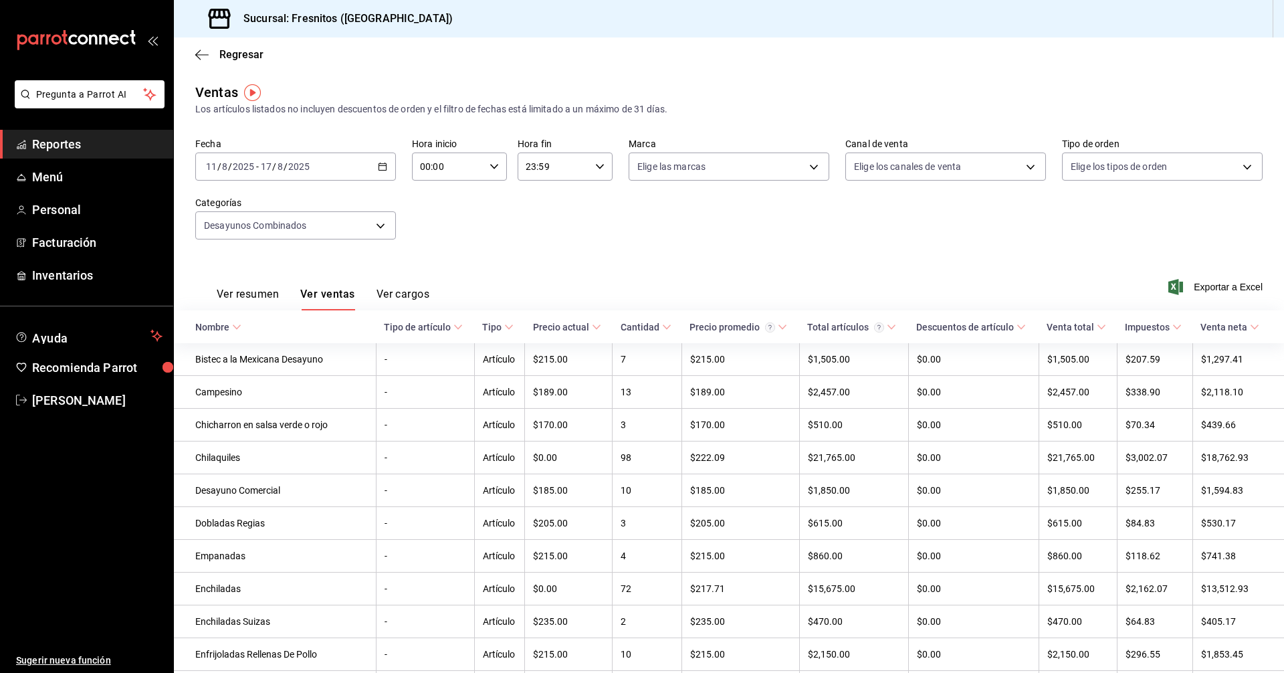
click at [229, 325] on span "Nombre" at bounding box center [218, 327] width 46 height 11
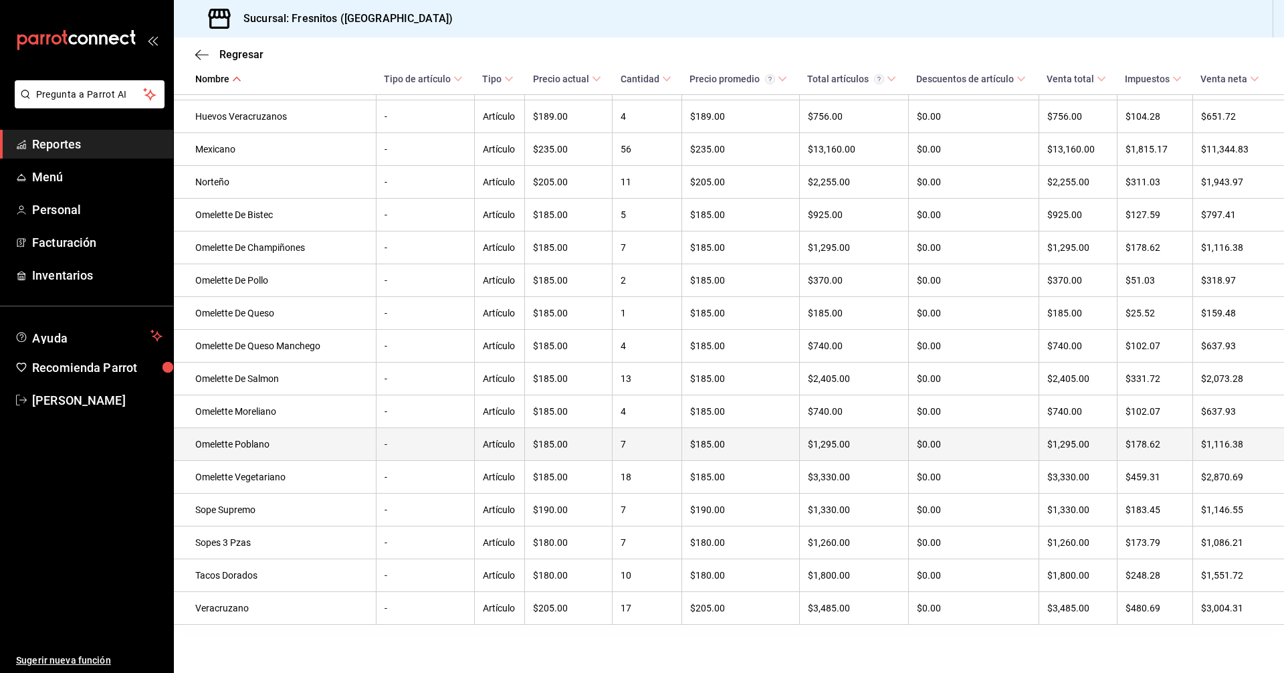
scroll to position [981, 0]
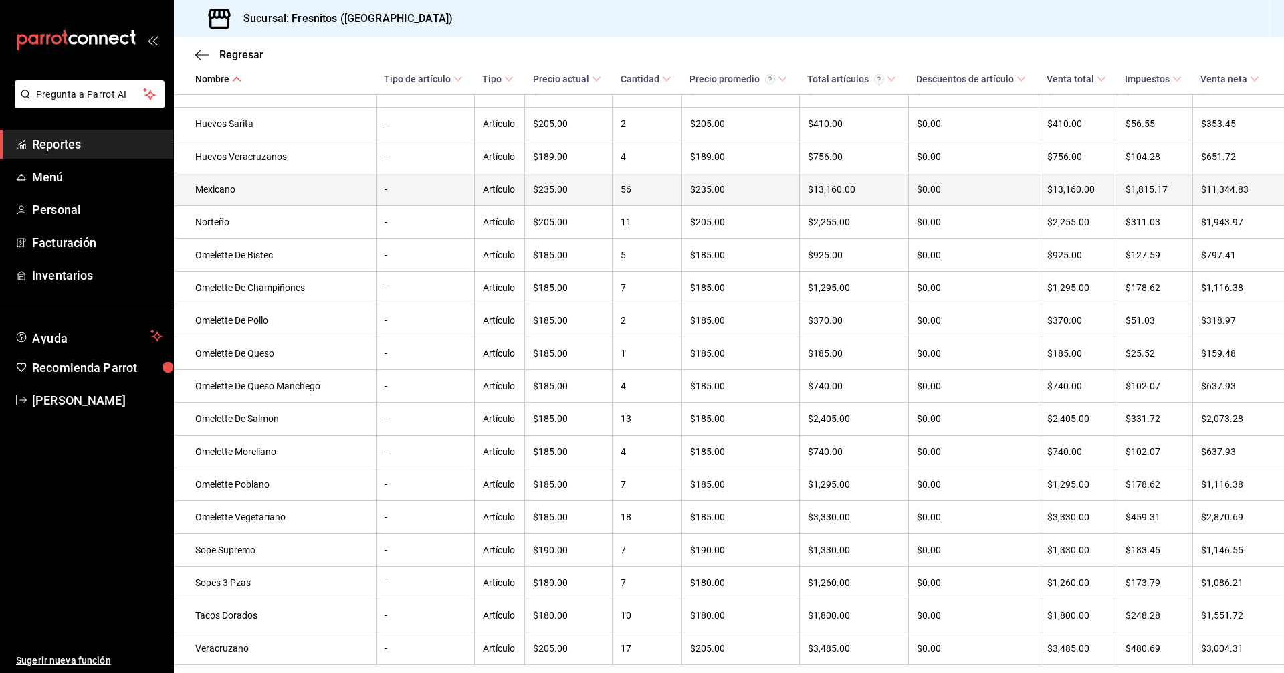
click at [213, 205] on td "Mexicano" at bounding box center [275, 189] width 202 height 33
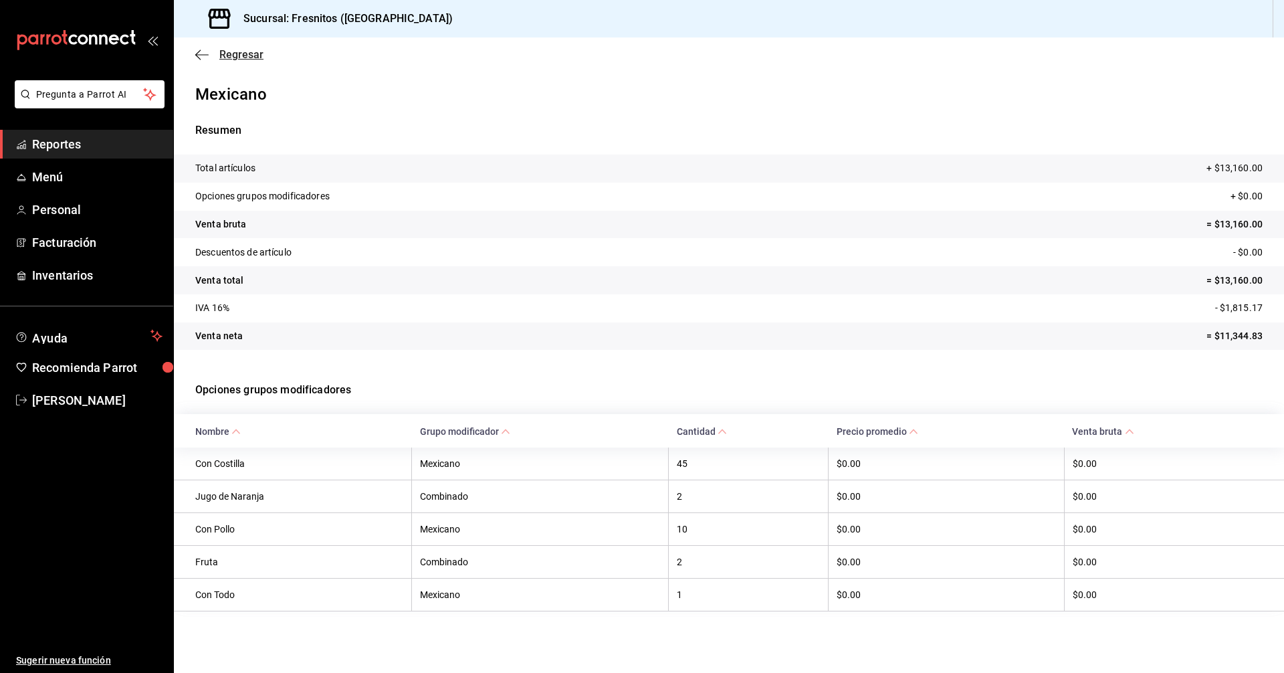
click at [242, 51] on span "Regresar" at bounding box center [241, 54] width 44 height 13
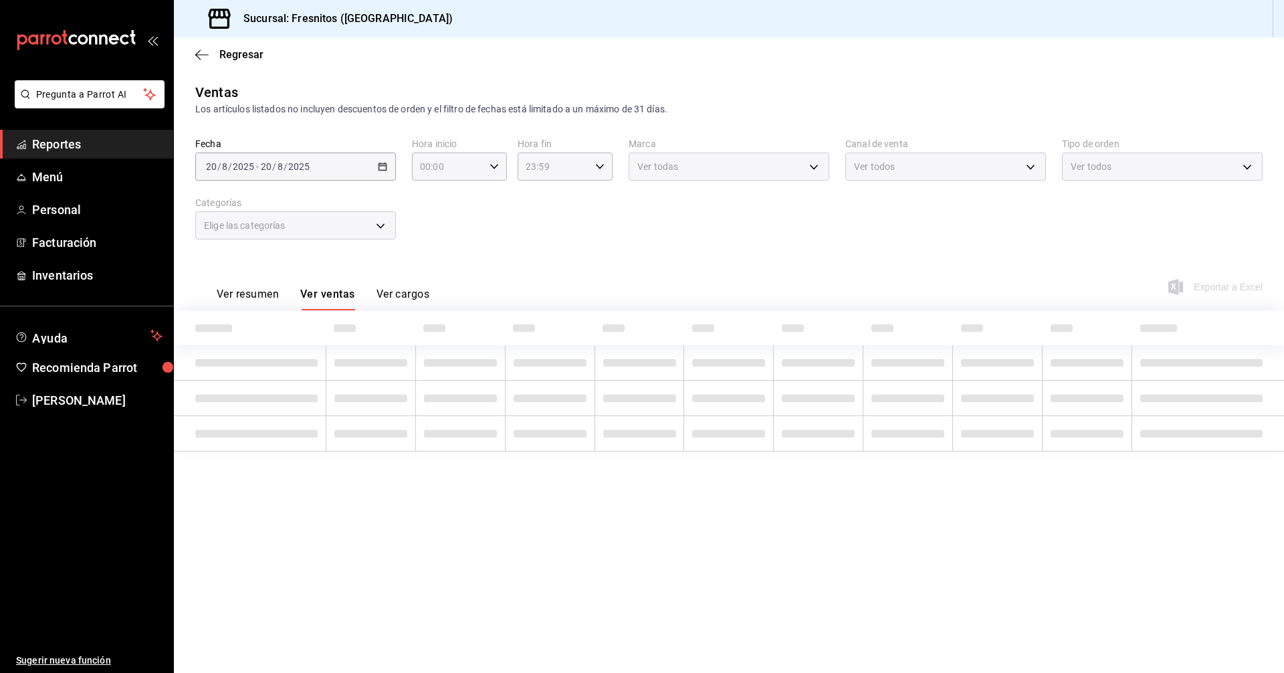
type input "595c7a15-2ed7-41c2-b782-00710019d552"
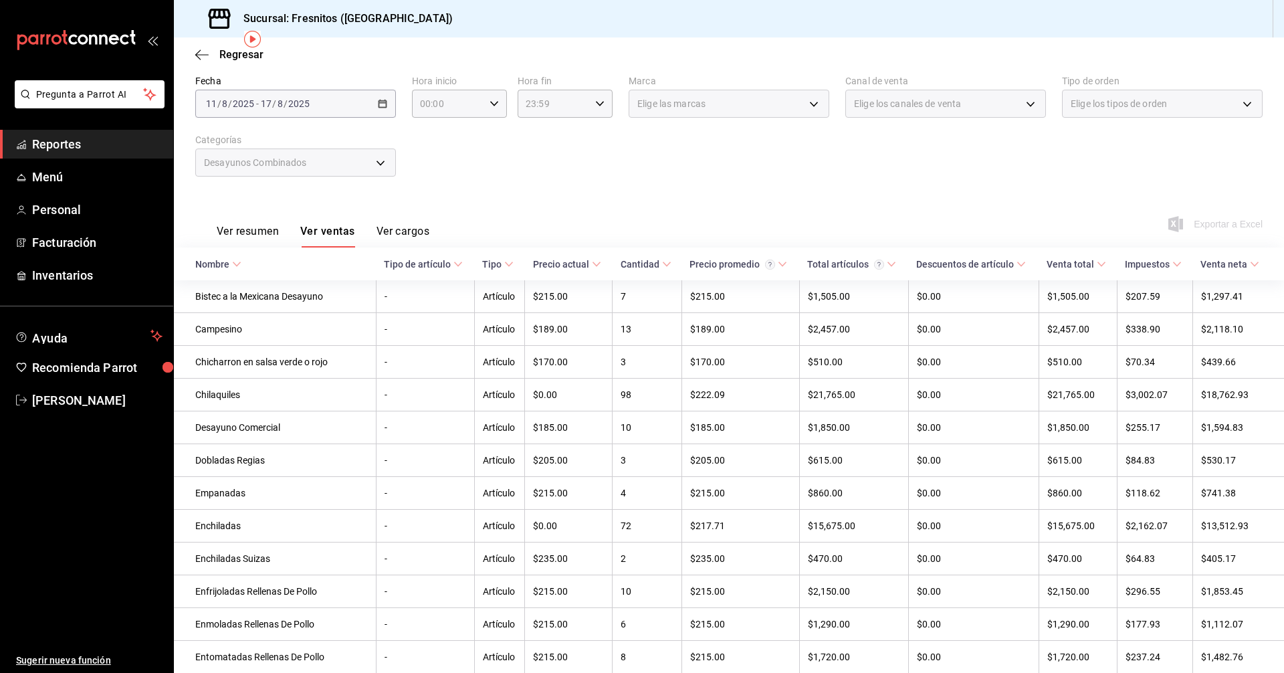
scroll to position [54, 0]
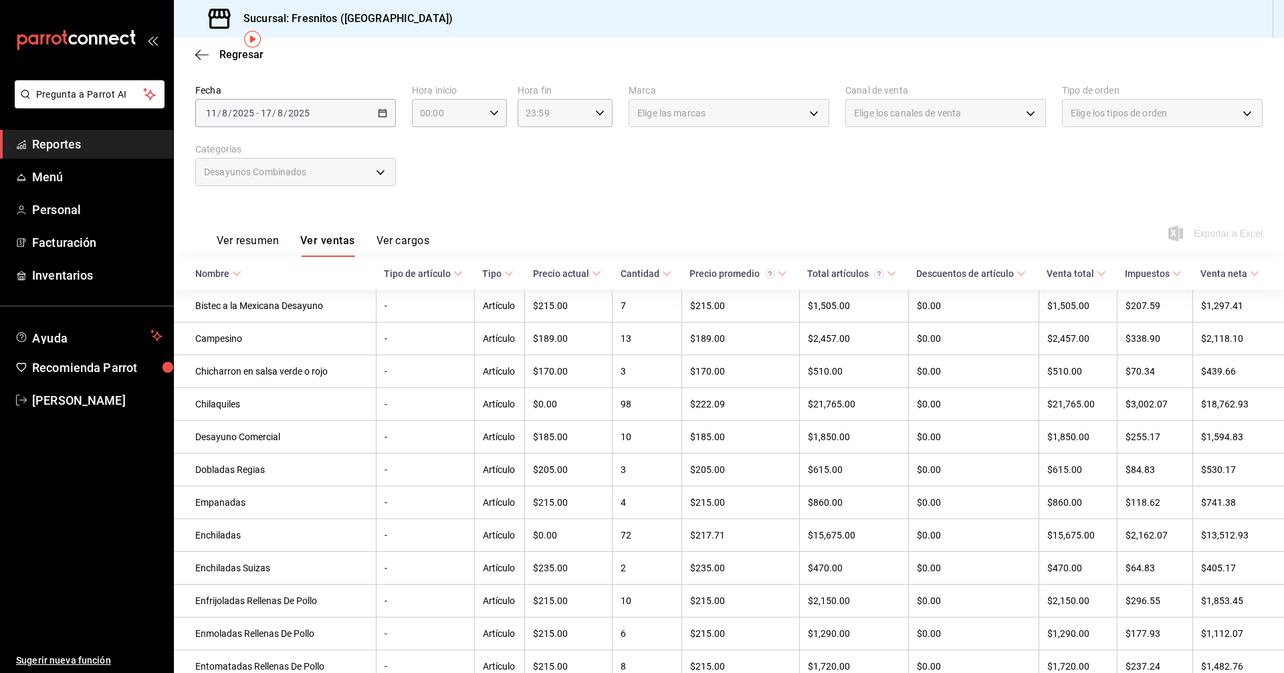
click at [233, 274] on icon at bounding box center [236, 273] width 9 height 9
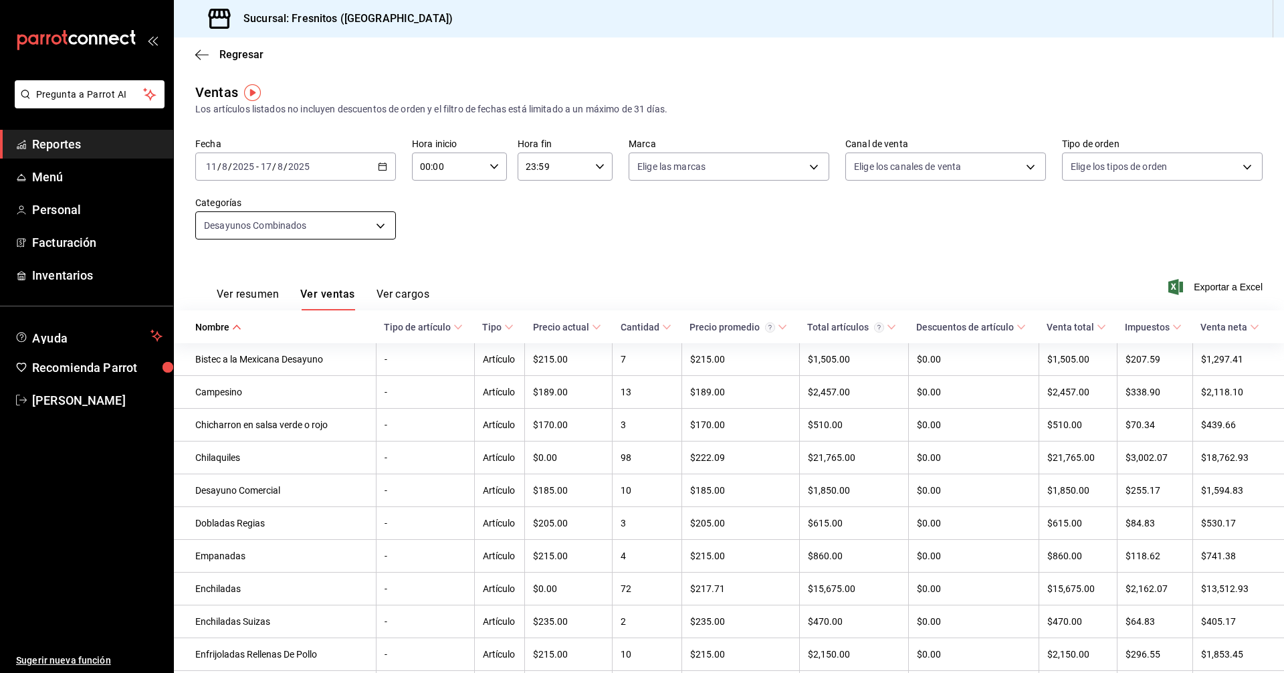
click at [382, 221] on body "Pregunta a Parrot AI Reportes Menú Personal Facturación Inventarios Ayuda Recom…" at bounding box center [642, 336] width 1284 height 673
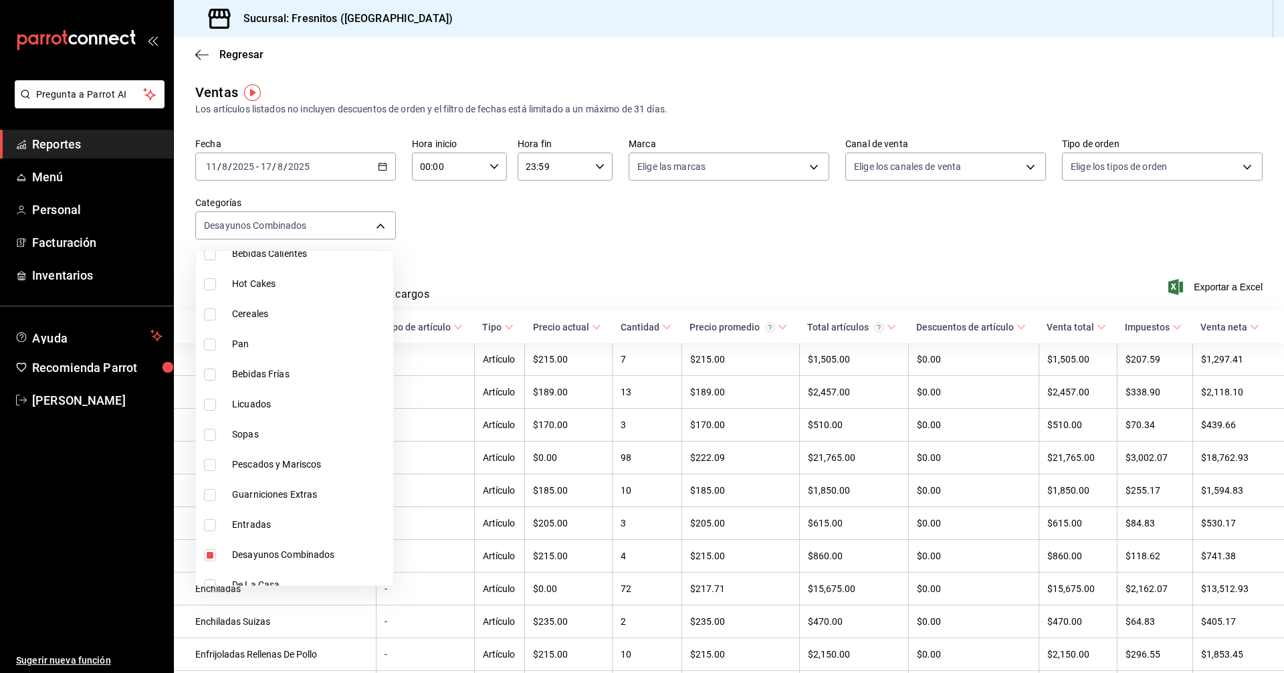
scroll to position [1247, 0]
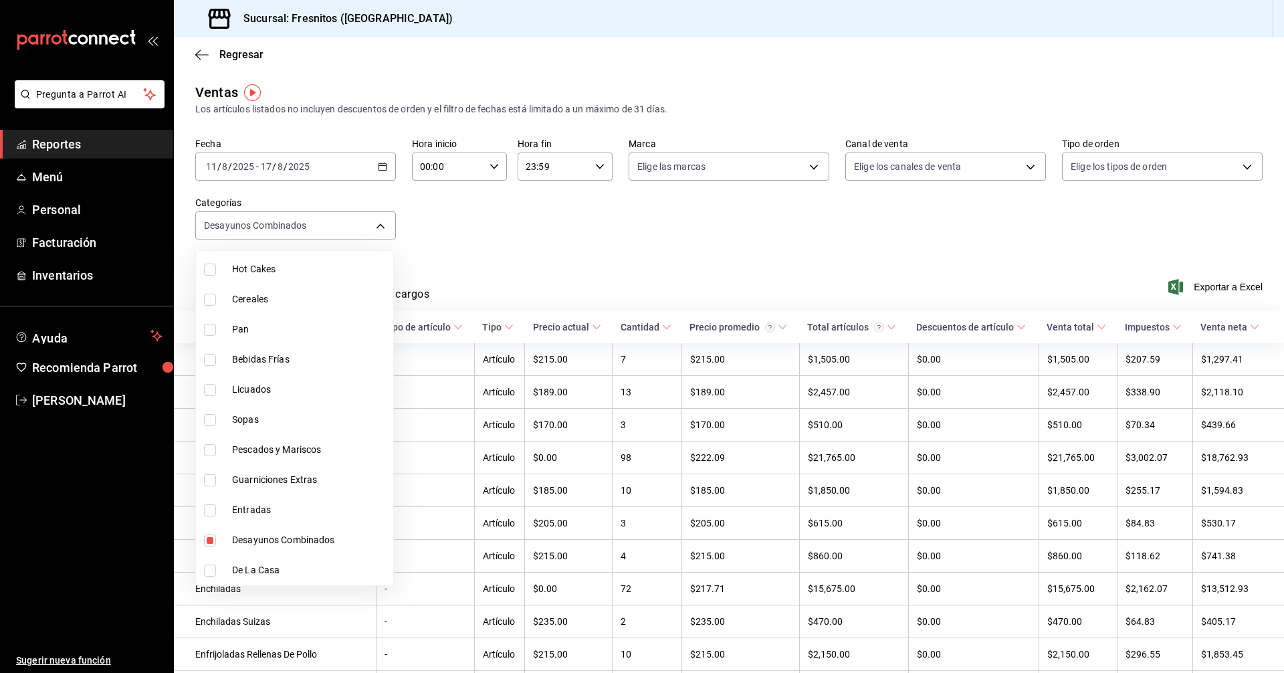
drag, startPoint x: 205, startPoint y: 568, endPoint x: 293, endPoint y: 467, distance: 133.7
click at [205, 567] on input "checkbox" at bounding box center [210, 570] width 12 height 12
checkbox input "true"
type input "595c7a15-2ed7-41c2-b782-00710019d552,f6119913-d78b-4f89-b315-1376b93f7aa1"
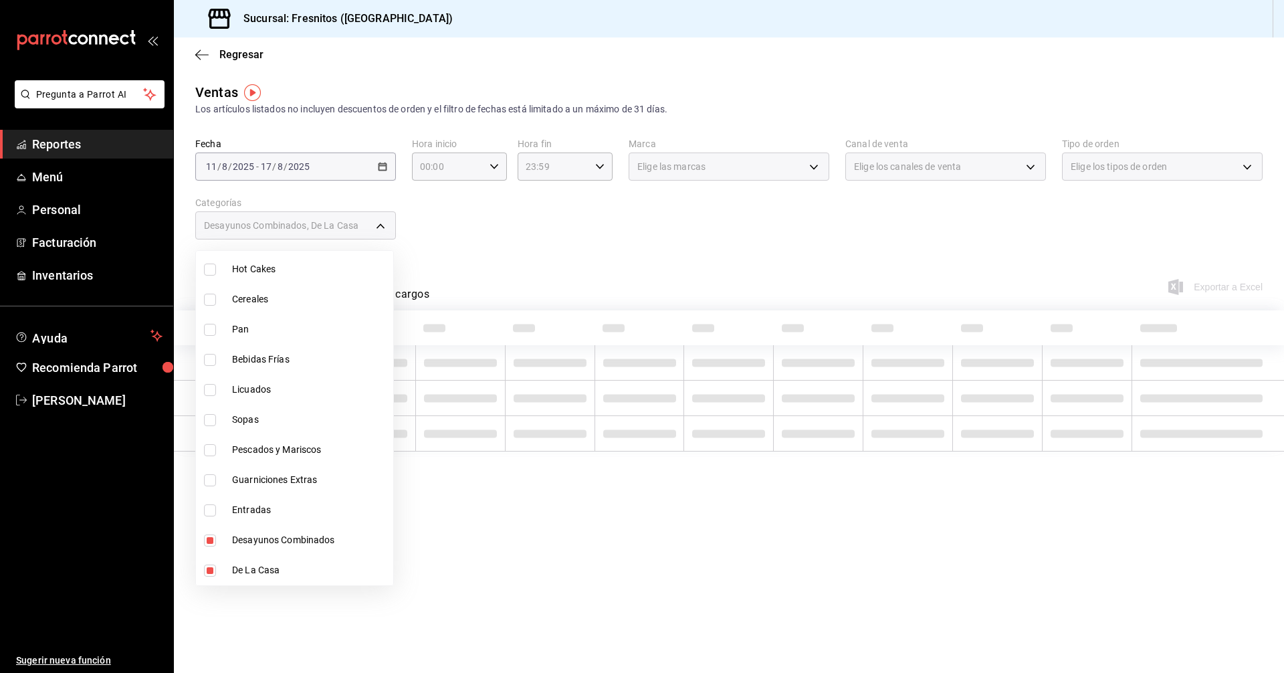
click at [525, 255] on div at bounding box center [642, 336] width 1284 height 673
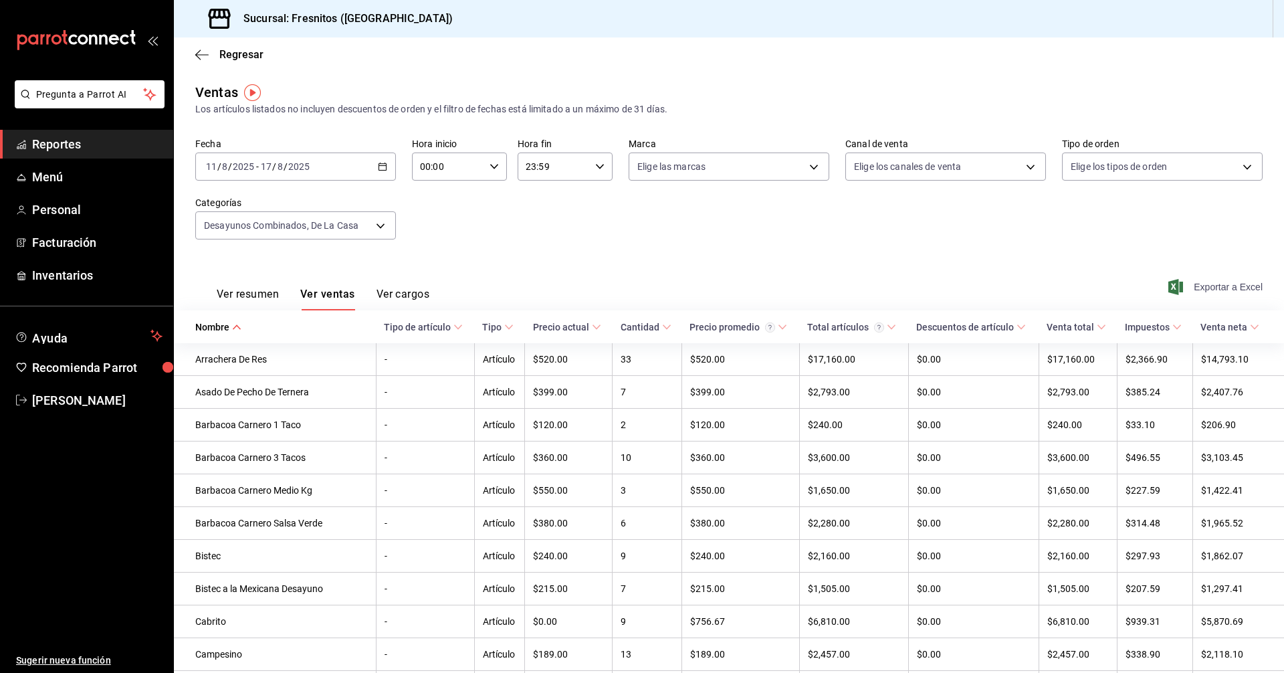
click at [1196, 284] on span "Exportar a Excel" at bounding box center [1217, 287] width 92 height 16
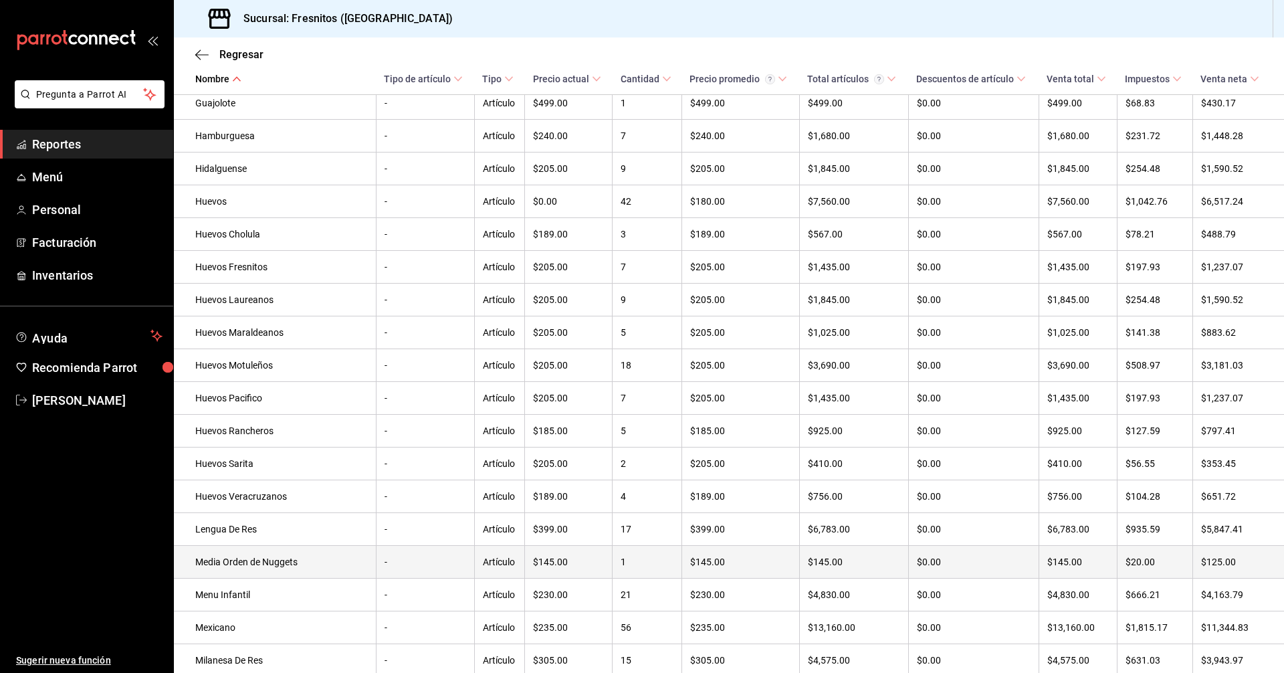
scroll to position [1630, 0]
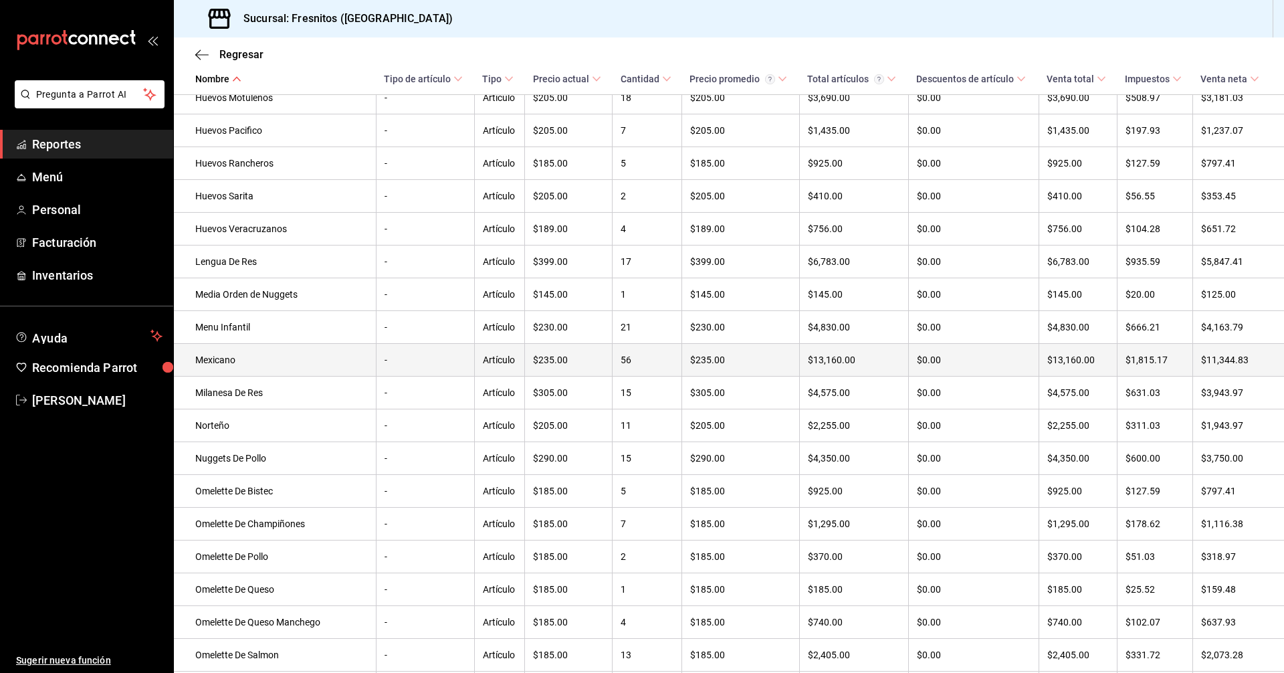
click at [235, 377] on td "Mexicano" at bounding box center [275, 360] width 202 height 33
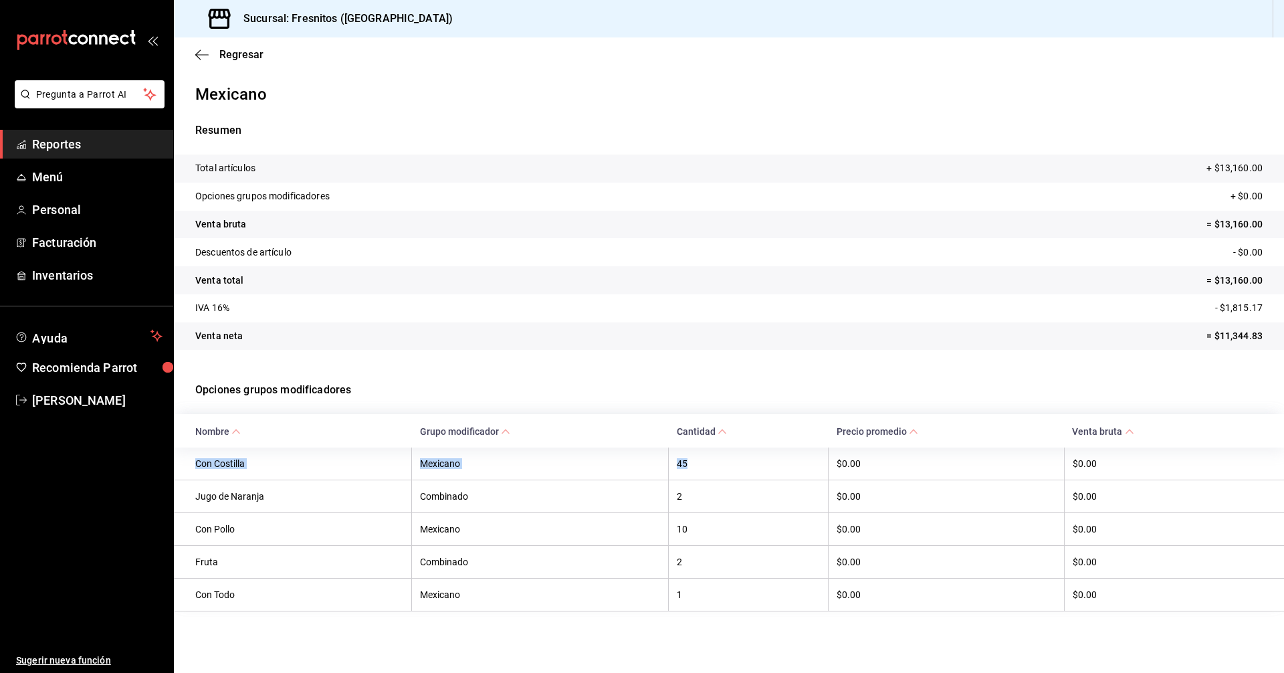
drag, startPoint x: 695, startPoint y: 465, endPoint x: 197, endPoint y: 468, distance: 497.6
click at [197, 468] on tr "Con Costilla Mexicano 45 $0.00 $0.00" at bounding box center [729, 463] width 1110 height 33
copy tr "Con Costilla Mexicano 45"
